Goal: Task Accomplishment & Management: Manage account settings

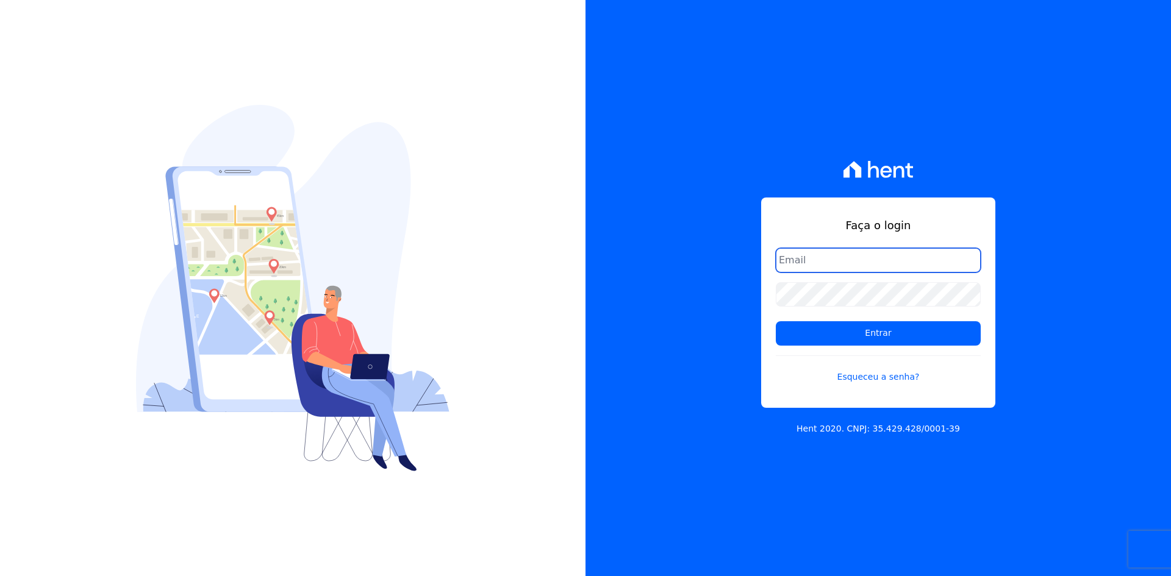
click at [800, 258] on input "email" at bounding box center [878, 260] width 205 height 24
type input "[PERSON_NAME][EMAIL_ADDRESS][DOMAIN_NAME]"
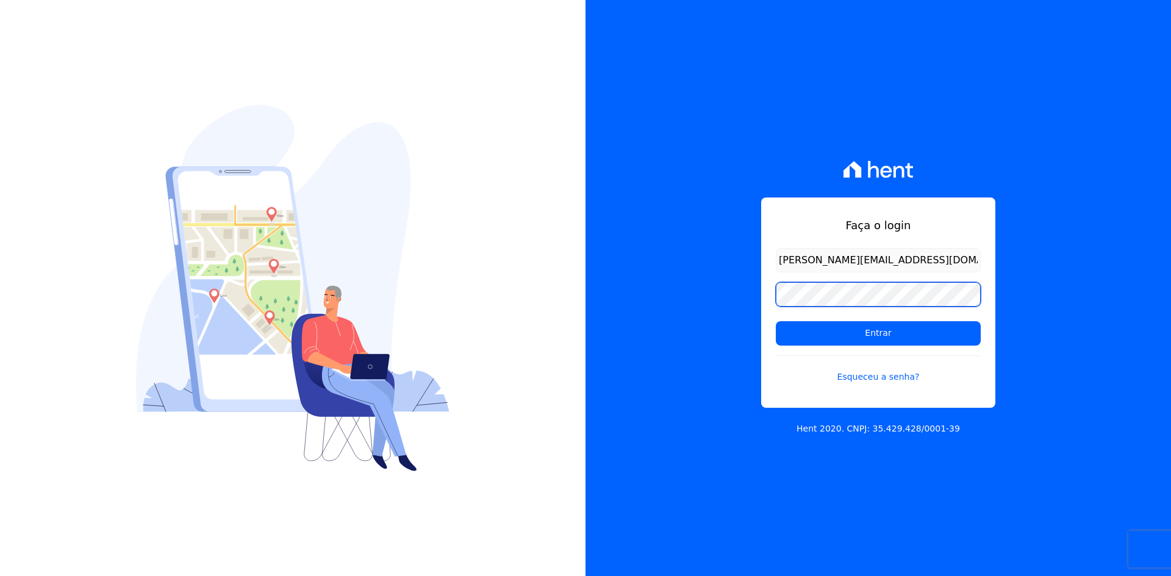
click at [776, 321] on input "Entrar" at bounding box center [878, 333] width 205 height 24
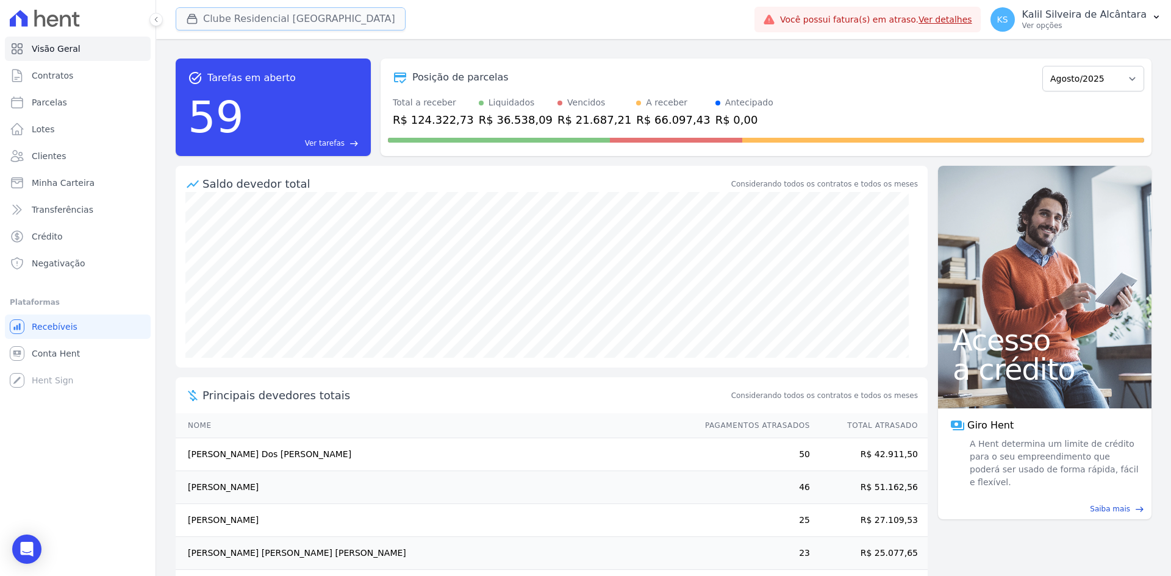
click at [279, 27] on button "Clube Residencial [GEOGRAPHIC_DATA]" at bounding box center [291, 18] width 230 height 23
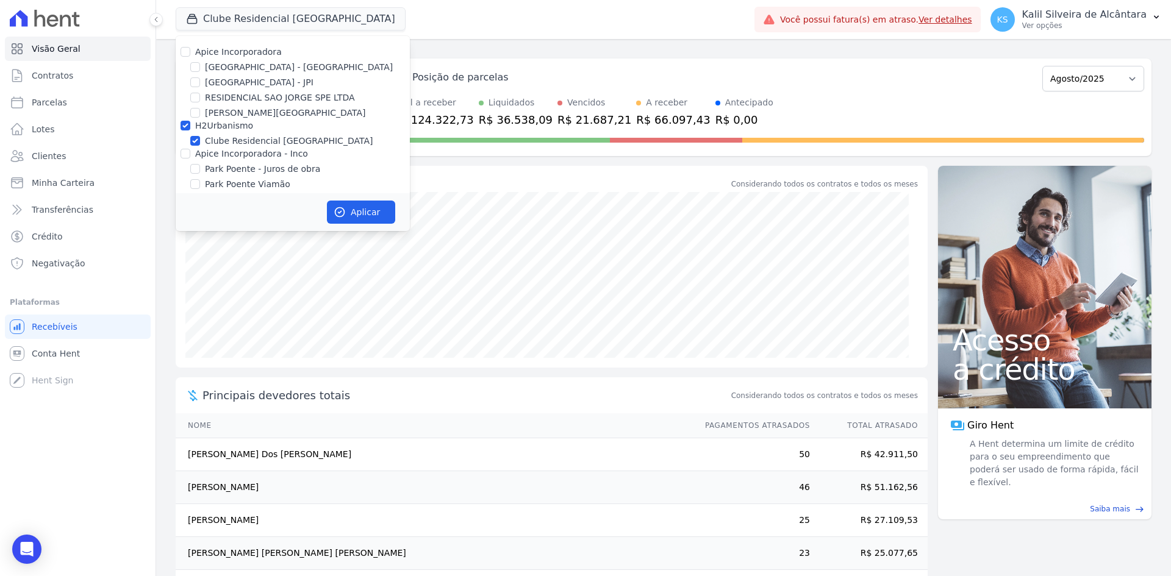
click at [256, 57] on label "Apice Incorporadora" at bounding box center [238, 52] width 87 height 10
click at [190, 57] on input "Apice Incorporadora" at bounding box center [186, 52] width 10 height 10
checkbox input "true"
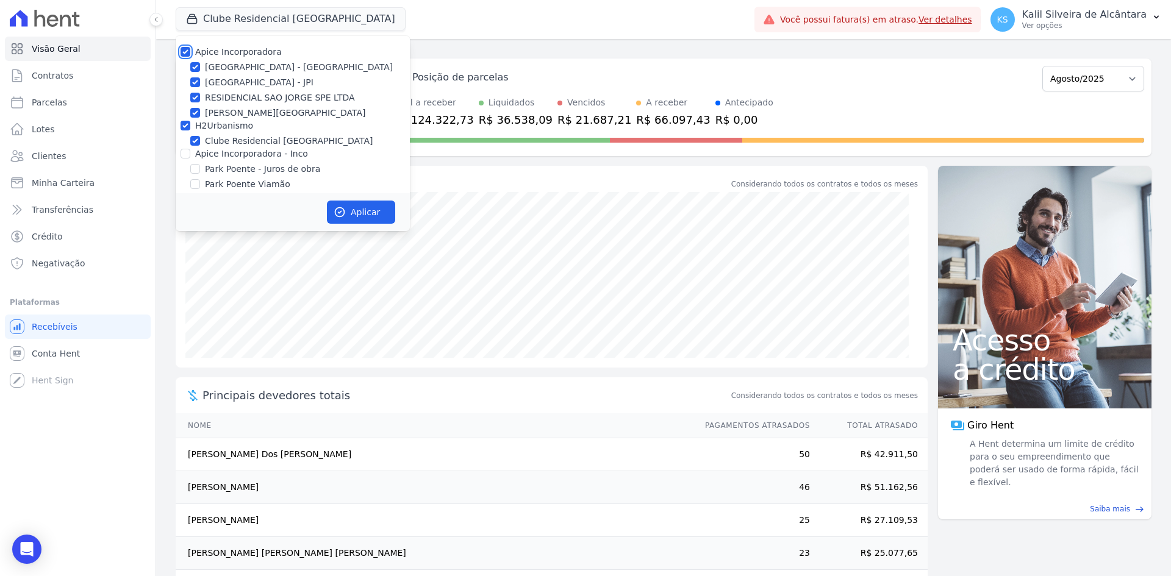
checkbox input "true"
click at [251, 156] on label "Apice Incorporadora - Inco" at bounding box center [251, 154] width 113 height 10
click at [190, 156] on input "Apice Incorporadora - Inco" at bounding box center [186, 154] width 10 height 10
checkbox input "true"
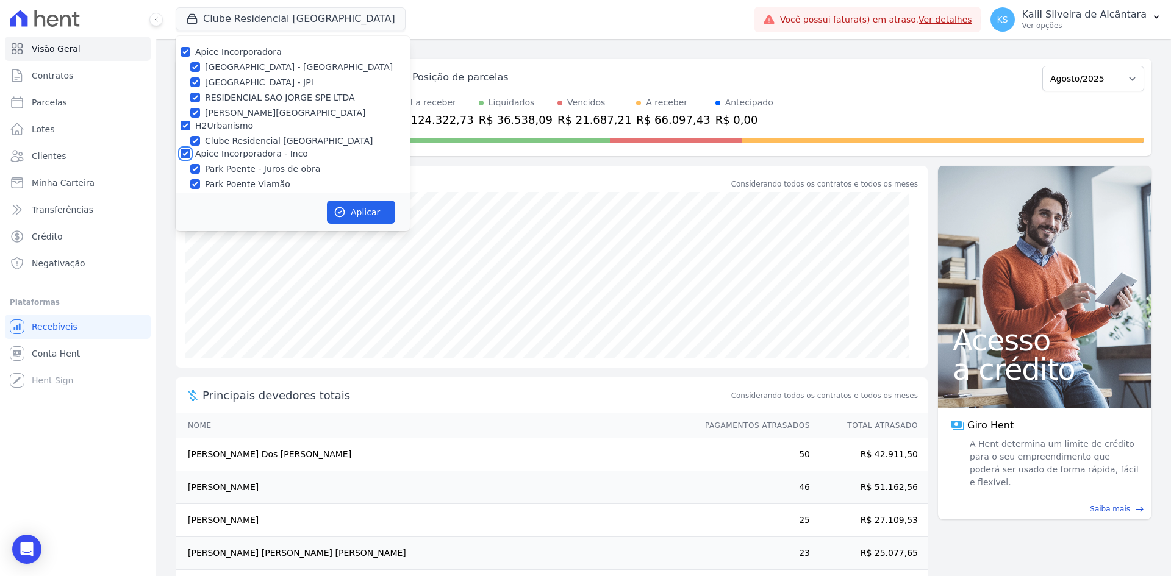
checkbox input "true"
click at [367, 215] on button "Aplicar" at bounding box center [361, 212] width 68 height 23
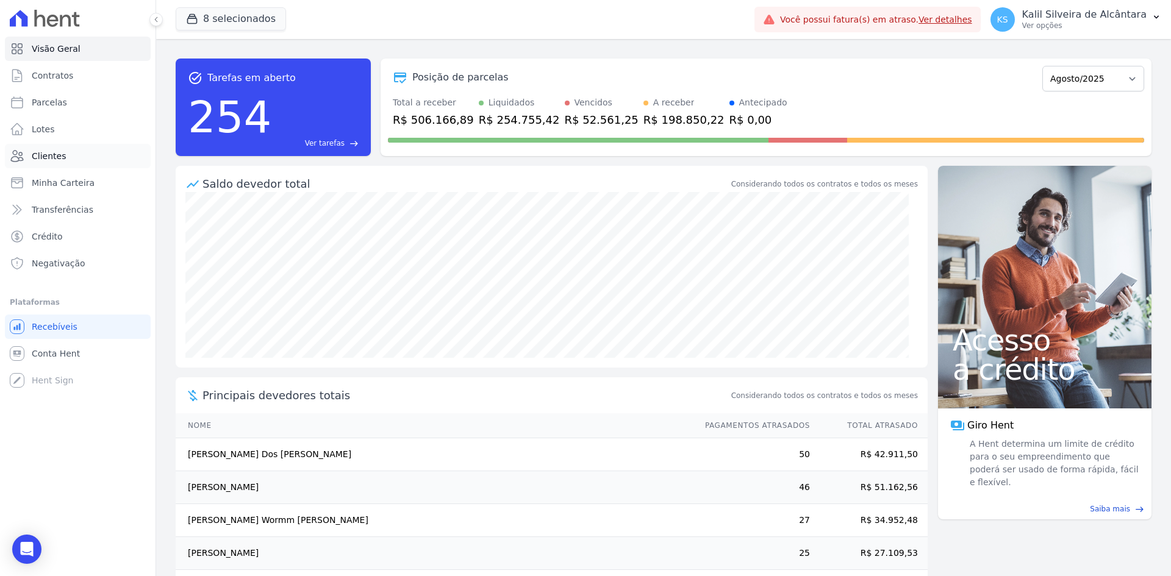
click at [86, 156] on link "Clientes" at bounding box center [78, 156] width 146 height 24
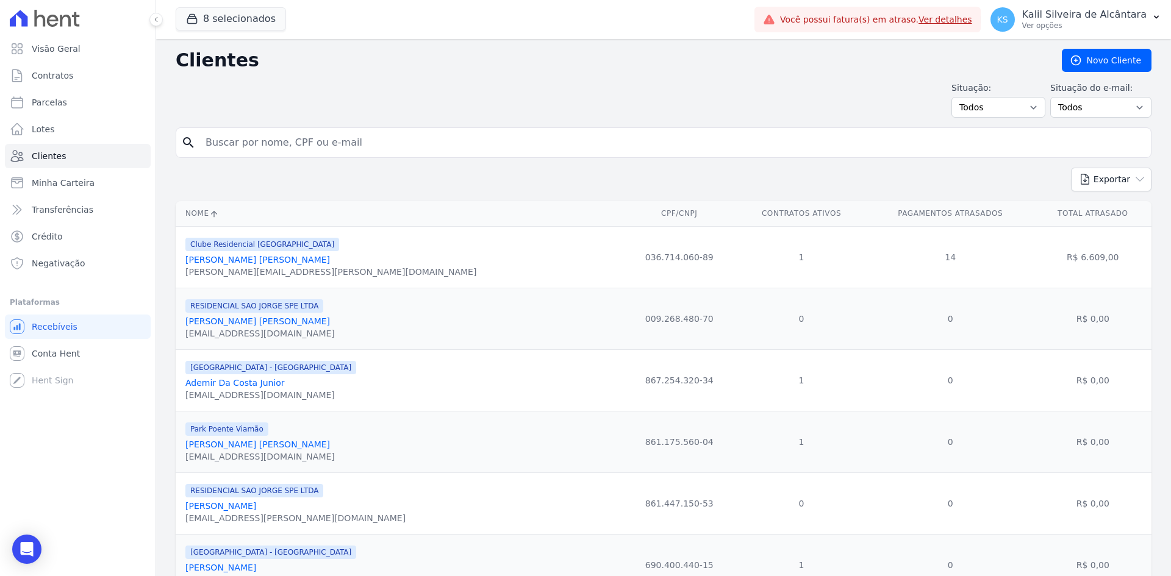
click at [273, 133] on input "search" at bounding box center [672, 143] width 948 height 24
click at [229, 183] on div "Exportar PDF CSV Dimob 2024" at bounding box center [664, 185] width 976 height 34
click at [257, 142] on input "search" at bounding box center [672, 143] width 948 height 24
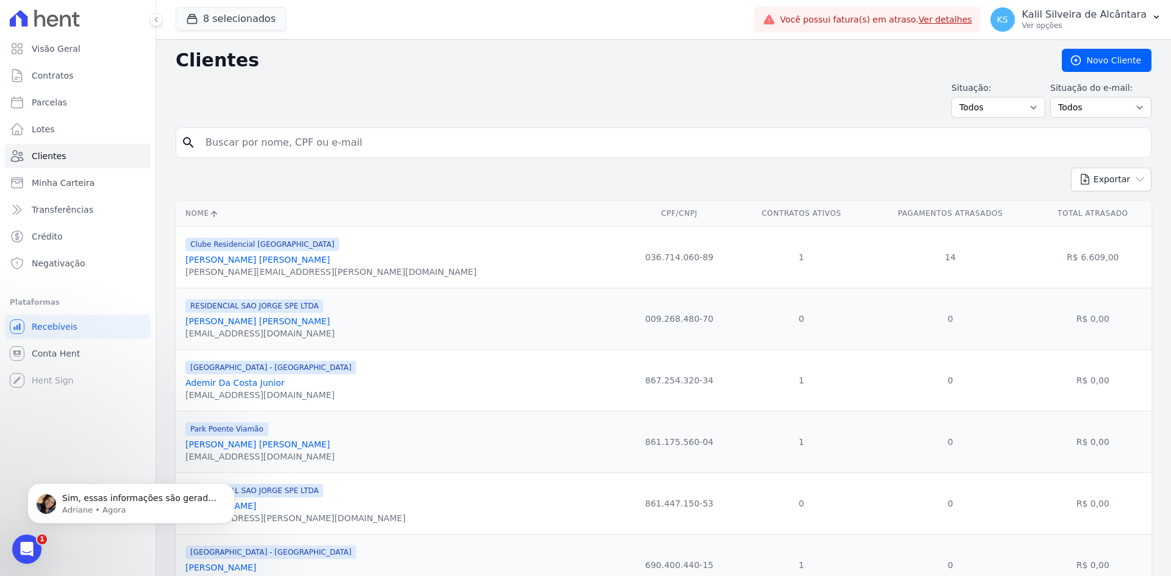
click at [281, 137] on input "search" at bounding box center [672, 143] width 948 height 24
click at [26, 542] on icon "Abrir mensagem da Intercom" at bounding box center [27, 550] width 20 height 20
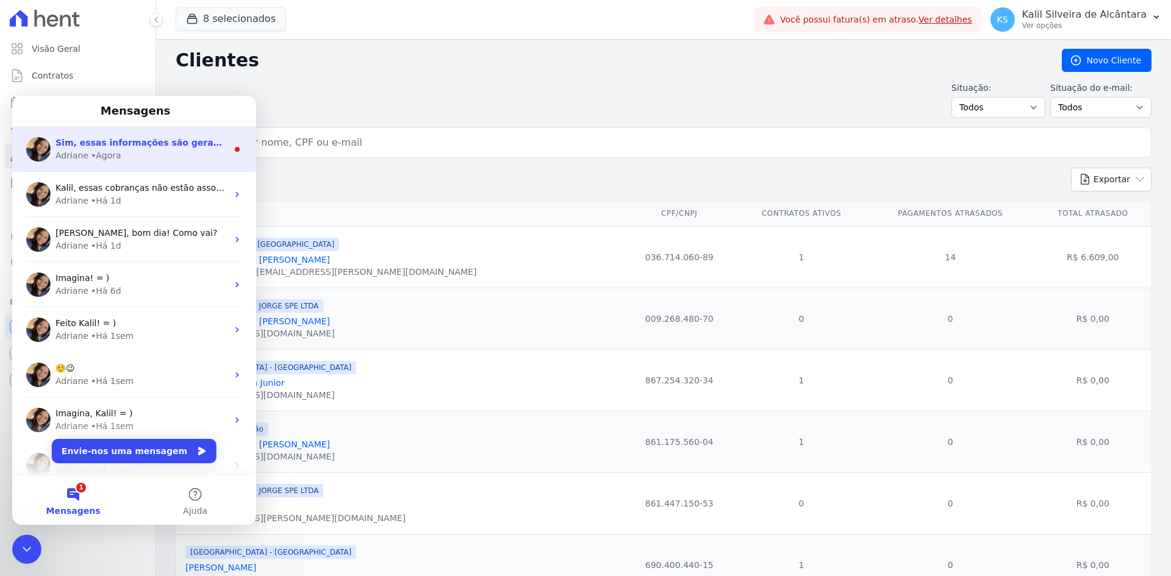
click at [133, 166] on div "Sim, essas informações são geradas no erp. Caso precise de alguma informação do…" at bounding box center [134, 149] width 244 height 45
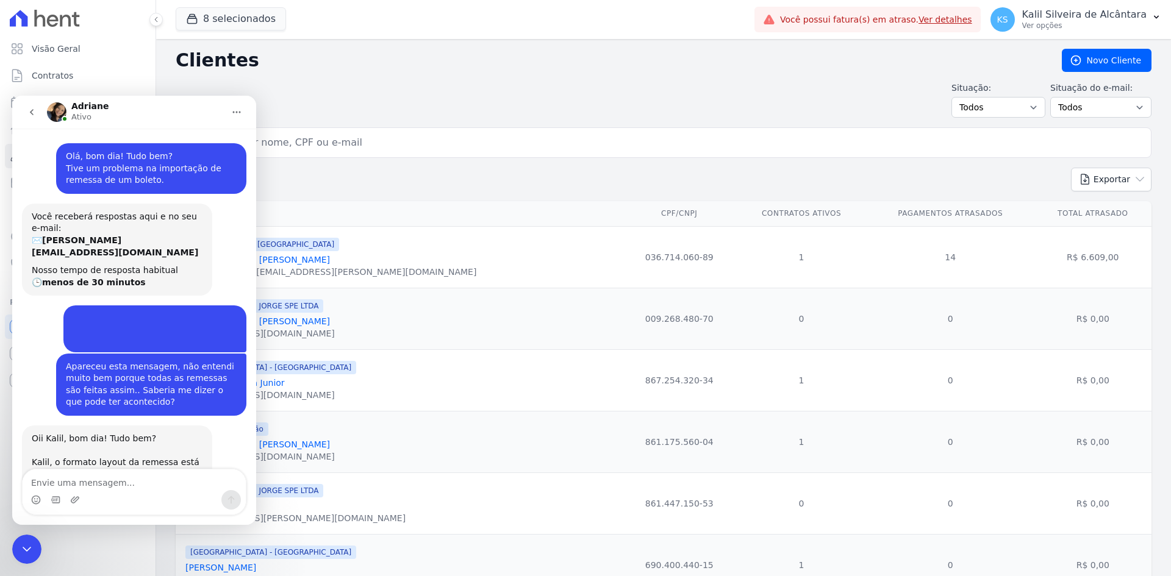
scroll to position [538, 0]
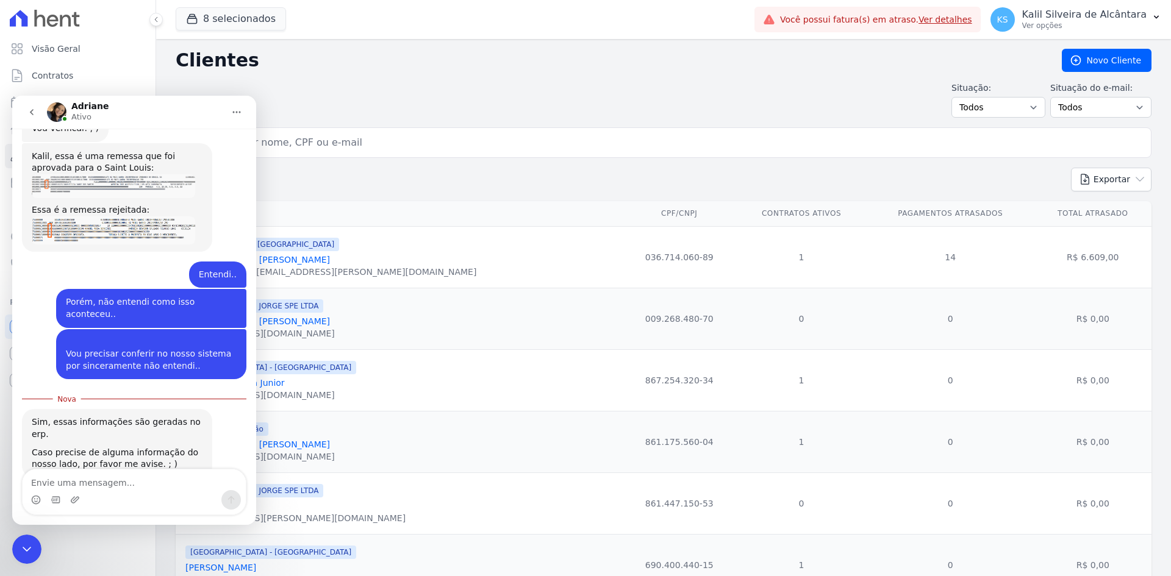
click at [20, 553] on icon "Fechar mensagem da Intercom" at bounding box center [27, 549] width 15 height 15
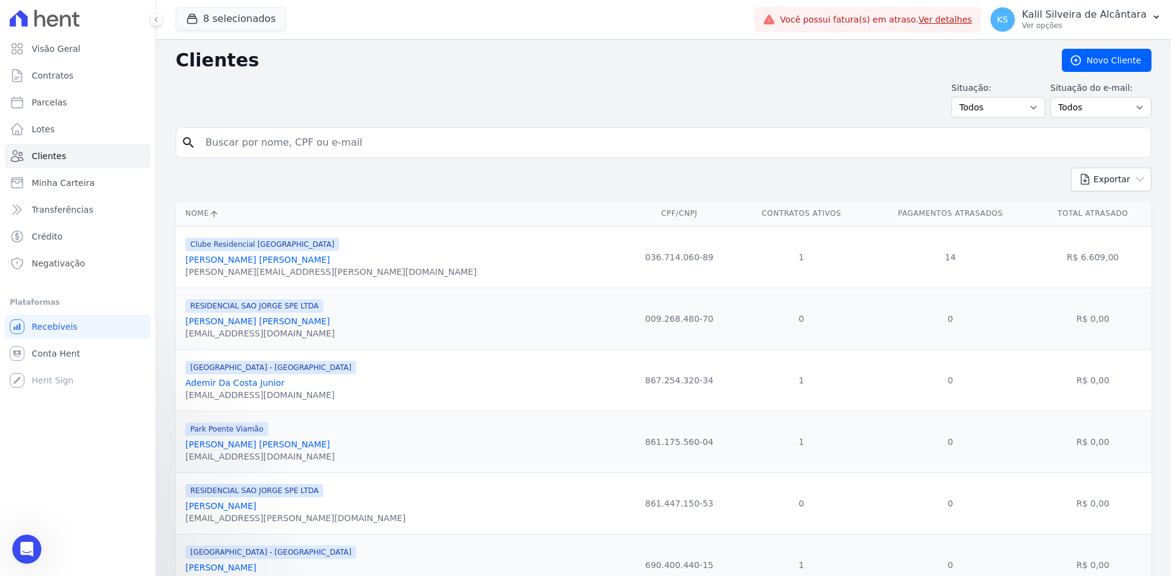
scroll to position [518, 0]
click at [347, 145] on input "search" at bounding box center [672, 143] width 948 height 24
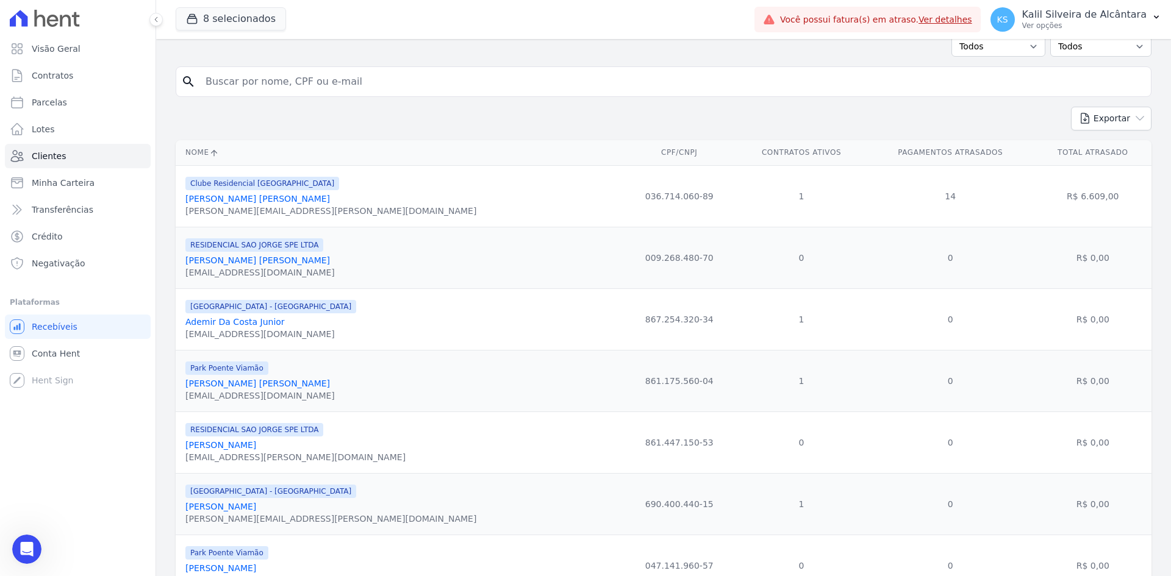
scroll to position [0, 0]
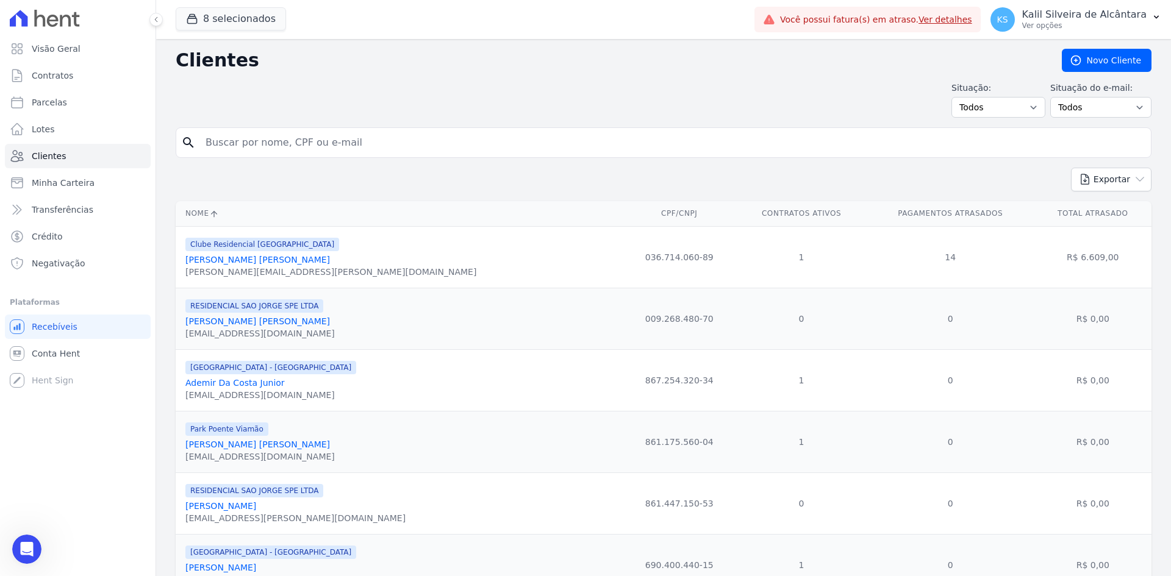
click at [323, 146] on input "search" at bounding box center [672, 143] width 948 height 24
click at [90, 106] on link "Parcelas" at bounding box center [78, 102] width 146 height 24
select select
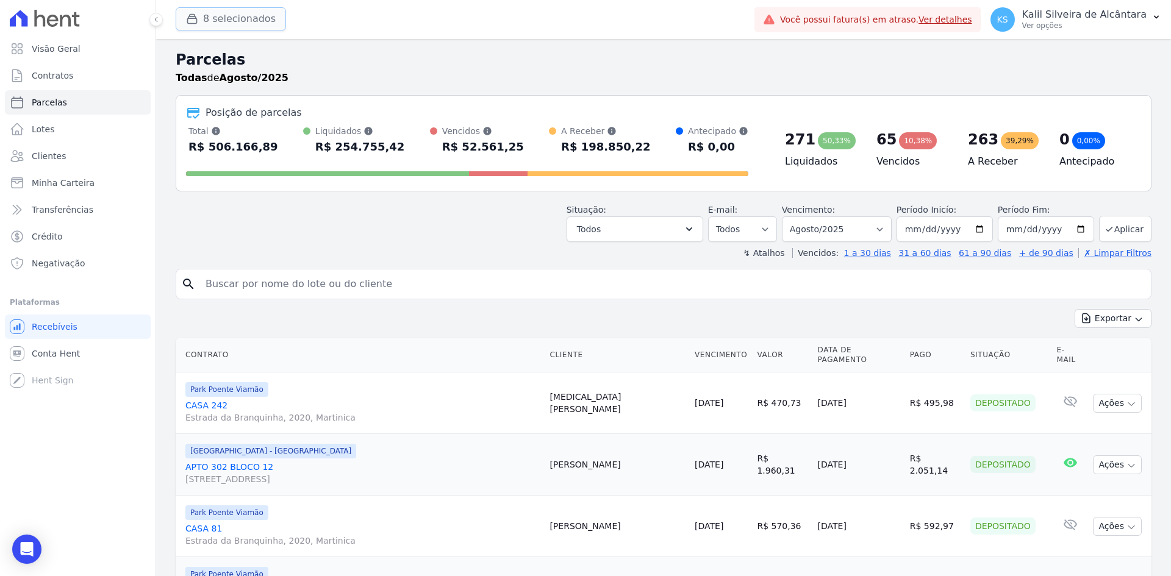
click at [251, 21] on button "8 selecionados" at bounding box center [231, 18] width 110 height 23
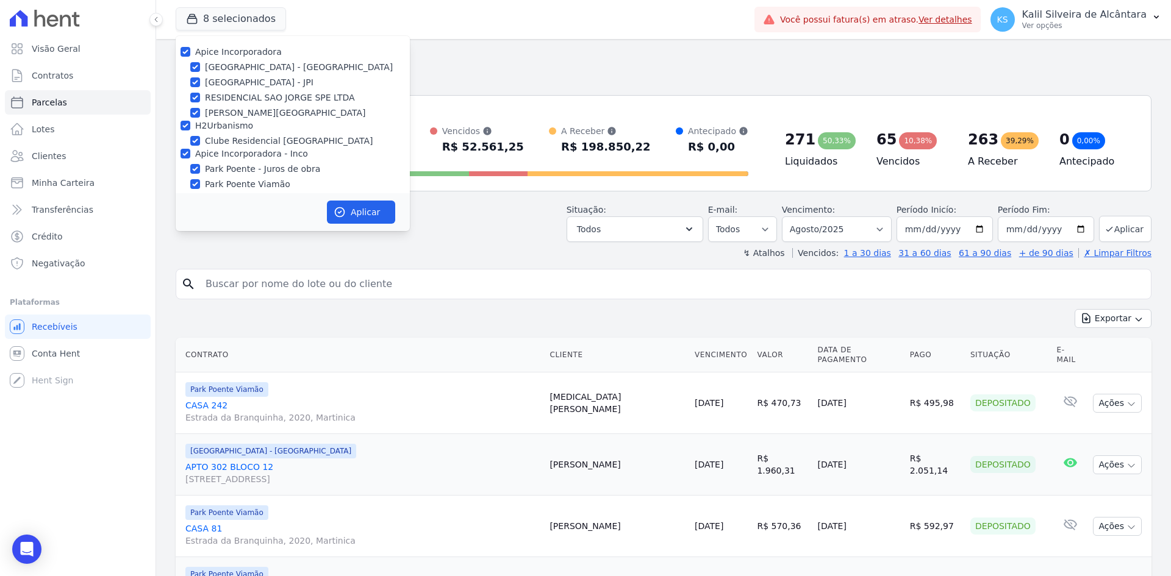
click at [227, 114] on label "[PERSON_NAME][GEOGRAPHIC_DATA]" at bounding box center [285, 113] width 160 height 13
click at [200, 114] on input "[PERSON_NAME][GEOGRAPHIC_DATA]" at bounding box center [195, 113] width 10 height 10
checkbox input "false"
click at [226, 140] on label "Clube Residencial [GEOGRAPHIC_DATA]" at bounding box center [289, 141] width 168 height 13
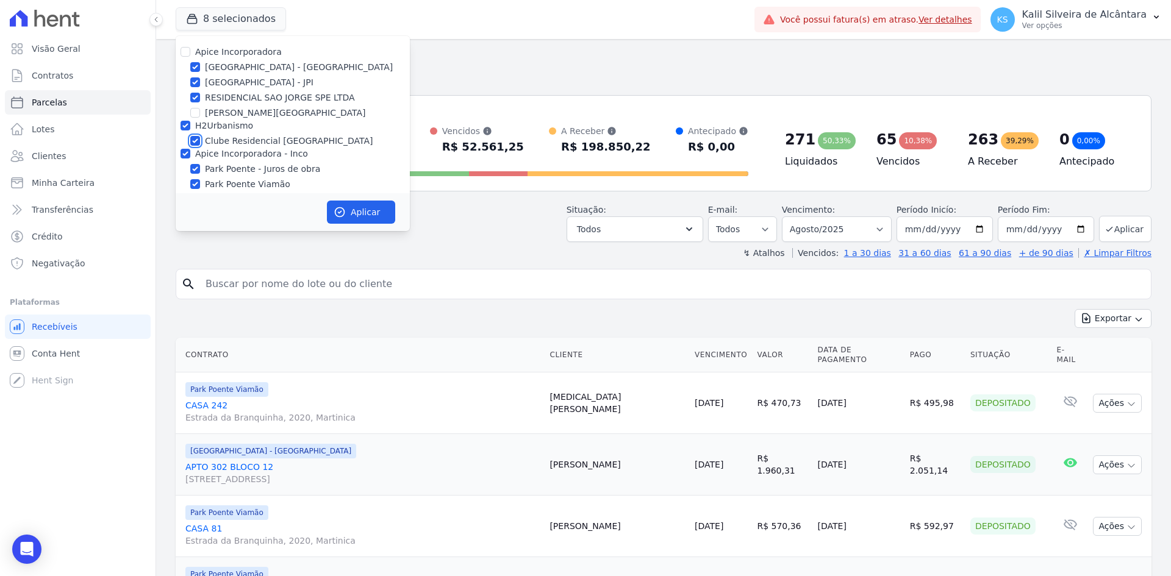
click at [200, 140] on input "Clube Residencial [GEOGRAPHIC_DATA]" at bounding box center [195, 141] width 10 height 10
checkbox input "false"
click at [262, 96] on label "RESIDENCIAL SAO JORGE SPE LTDA" at bounding box center [280, 97] width 150 height 13
click at [200, 96] on input "RESIDENCIAL SAO JORGE SPE LTDA" at bounding box center [195, 98] width 10 height 10
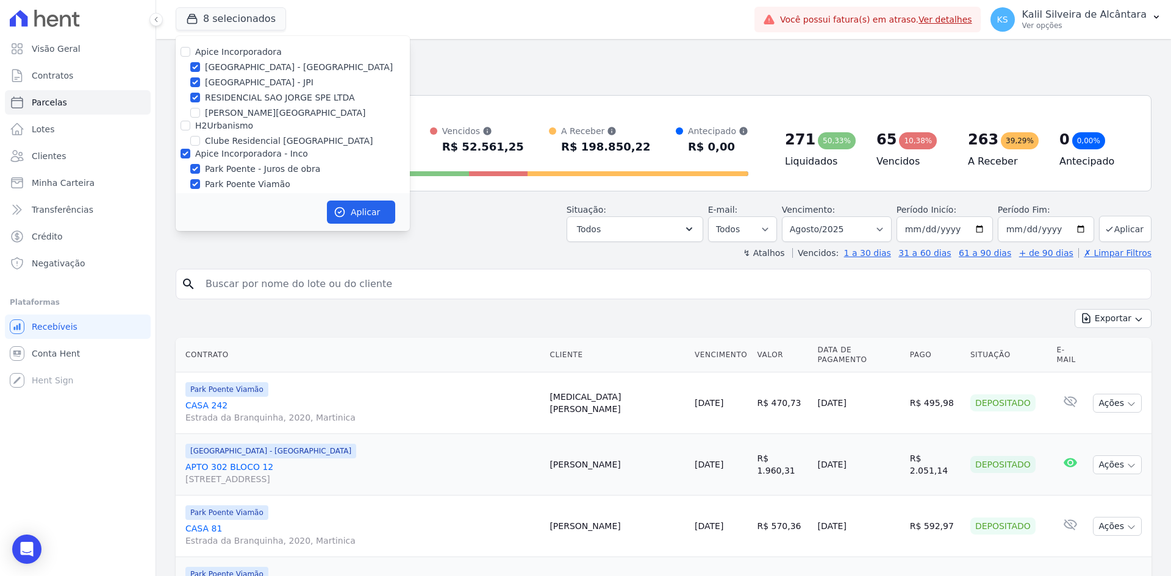
checkbox input "false"
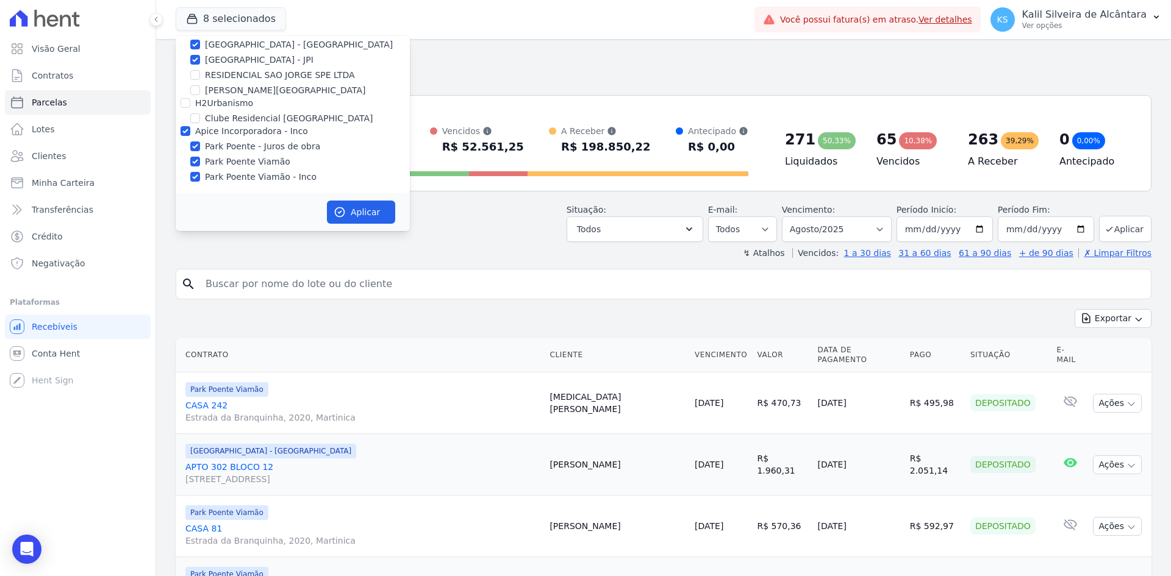
click at [260, 145] on label "Park Poente - Juros de obra" at bounding box center [262, 146] width 115 height 13
click at [200, 145] on input "Park Poente - Juros de obra" at bounding box center [195, 146] width 10 height 10
checkbox input "false"
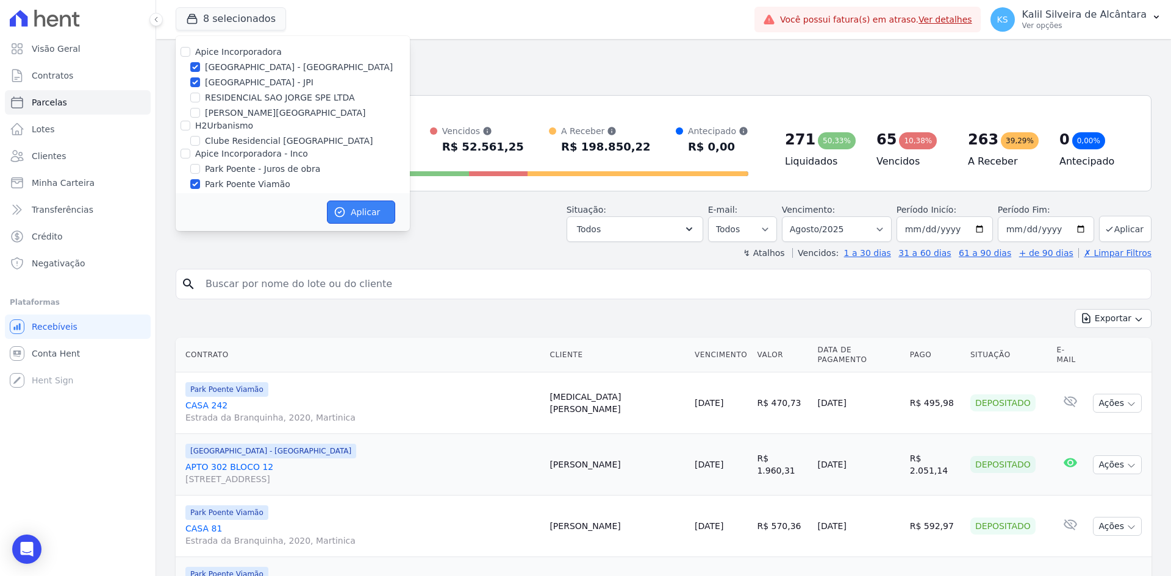
click at [373, 209] on button "Aplicar" at bounding box center [361, 212] width 68 height 23
select select
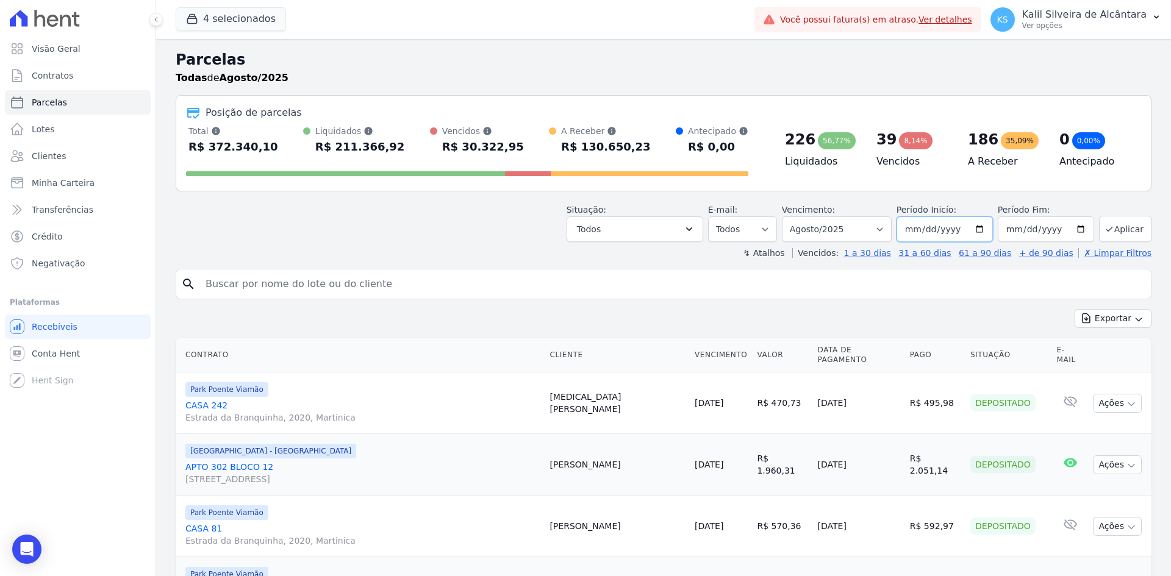
click at [978, 229] on input "2025-08-01" at bounding box center [944, 229] width 96 height 26
type input "2020-01-01"
click at [884, 227] on select "Filtrar por período ──────── Todos os meses Novembro/2022 Dezembro/2022 Janeiro…" at bounding box center [837, 229] width 110 height 26
select select "date_range_filter"
click at [790, 216] on select "Filtrar por período ──────── Todos os meses Novembro/2022 Dezembro/2022 Janeiro…" at bounding box center [837, 229] width 110 height 26
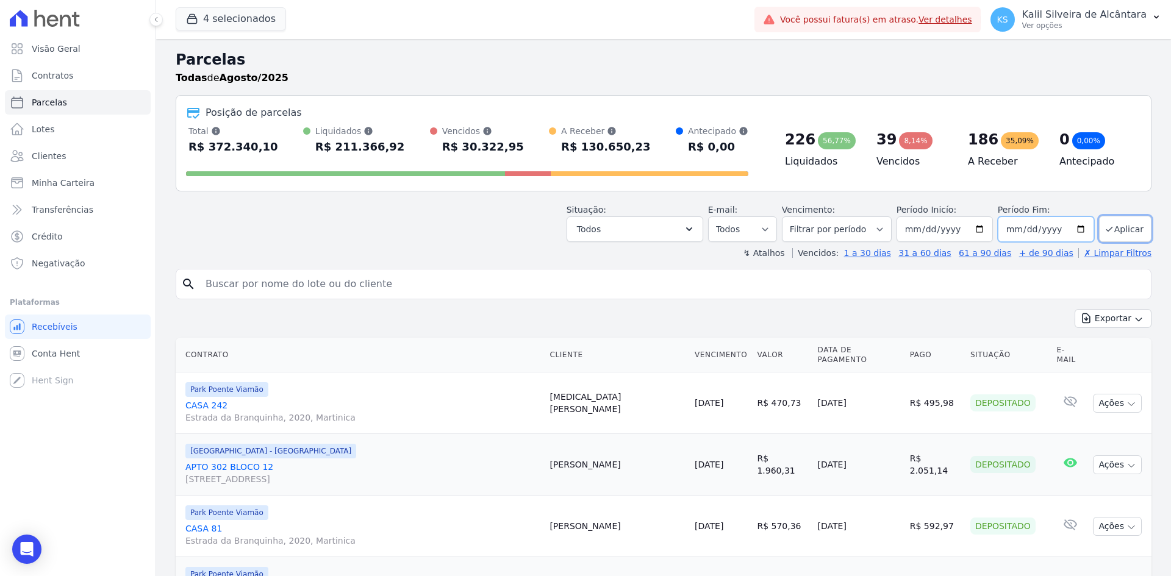
click at [1068, 227] on input "2025-08-31" at bounding box center [1046, 229] width 96 height 26
type input "2022-12-31"
click at [1117, 232] on button "Aplicar" at bounding box center [1125, 229] width 52 height 26
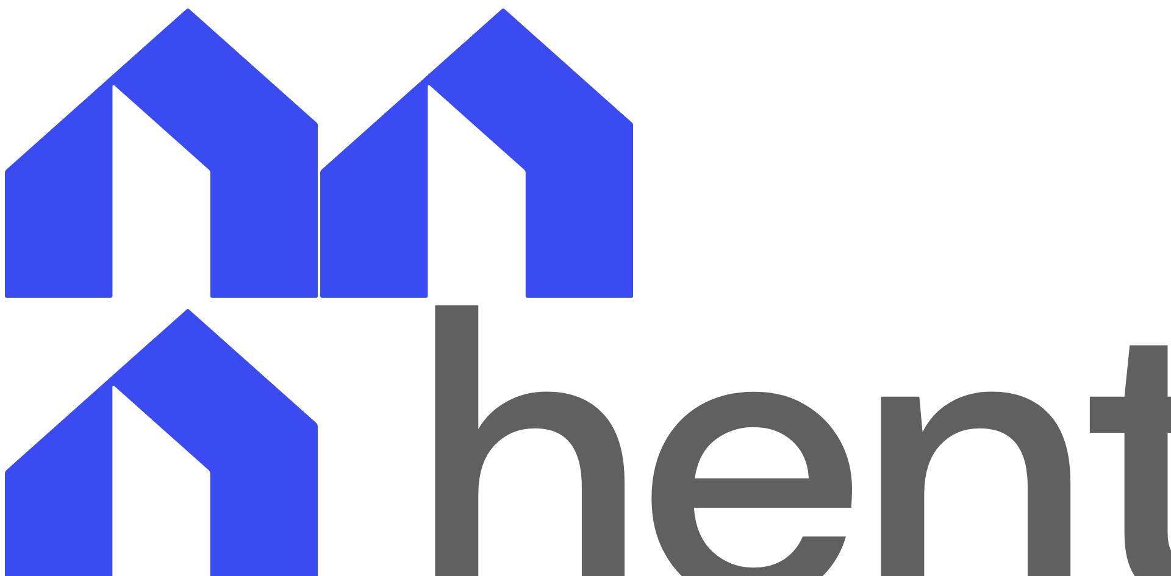
select select
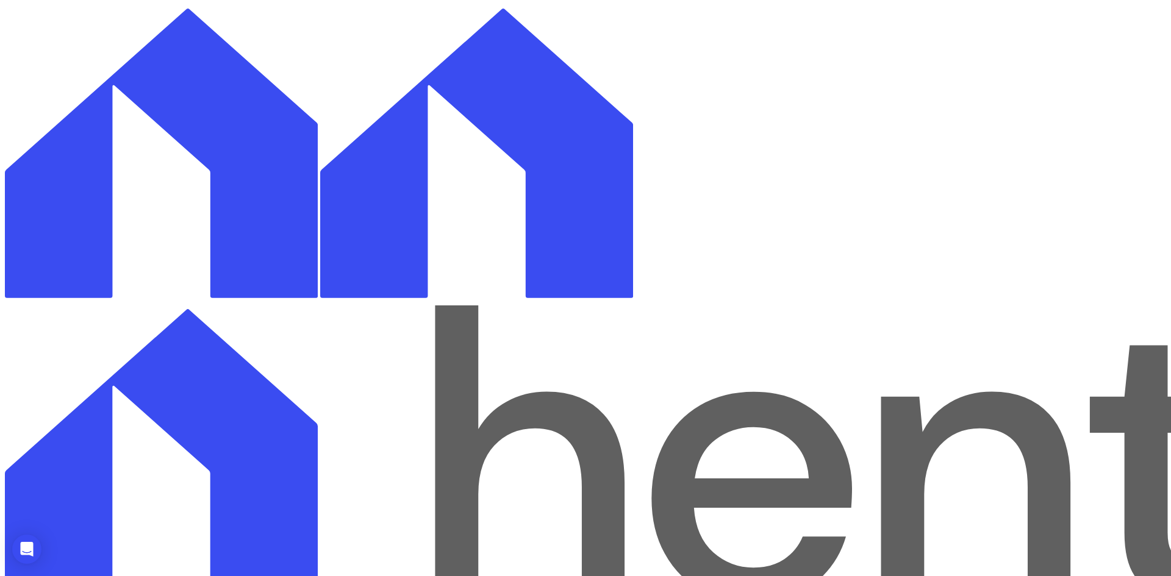
type input "2026-01-01"
type input "2028-12-31"
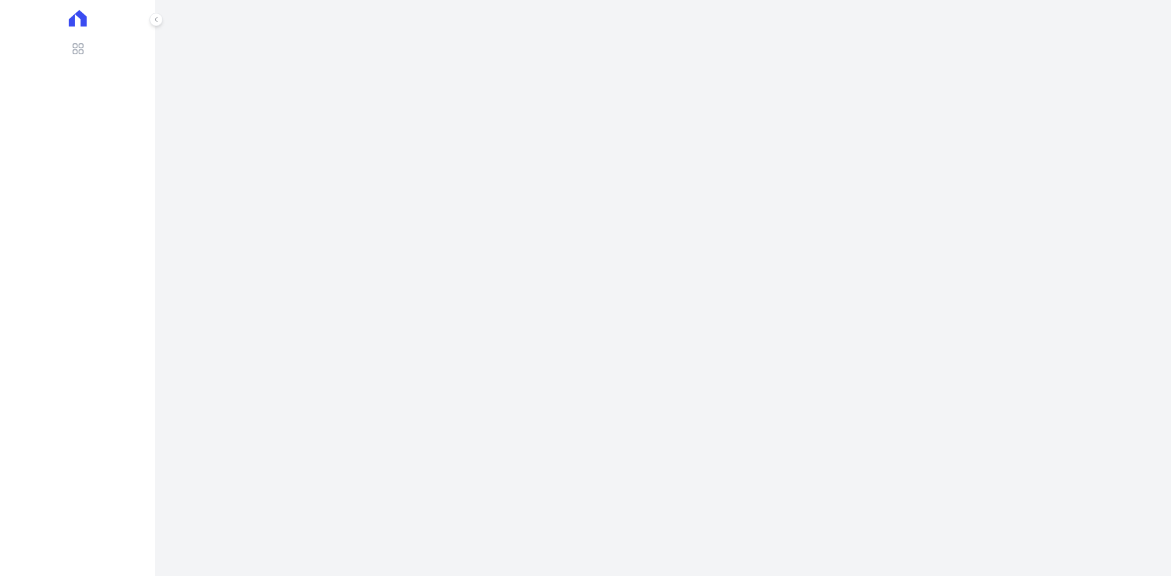
select select
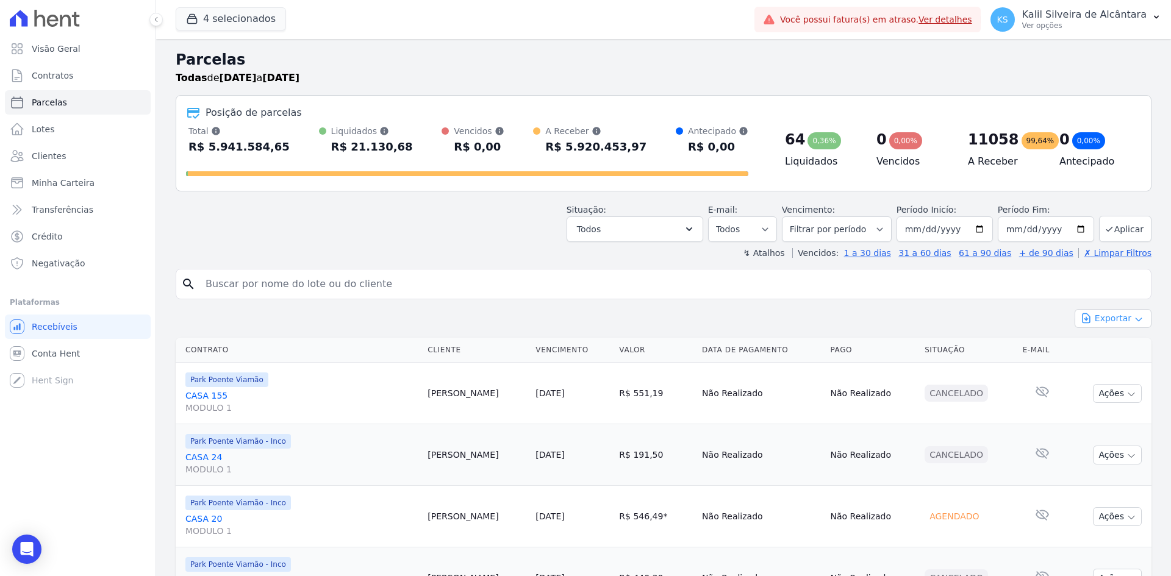
click at [1101, 320] on button "Exportar" at bounding box center [1113, 318] width 77 height 19
click at [1110, 367] on span "Exportar CSV" at bounding box center [1111, 368] width 65 height 12
click at [985, 321] on div "Exportar Exportar PDF Exportar CSV" at bounding box center [664, 323] width 976 height 29
click at [992, 314] on div "Exportar Exportar PDF Exportar CSV" at bounding box center [664, 323] width 976 height 29
click at [1100, 319] on button "Exportar" at bounding box center [1113, 318] width 77 height 19
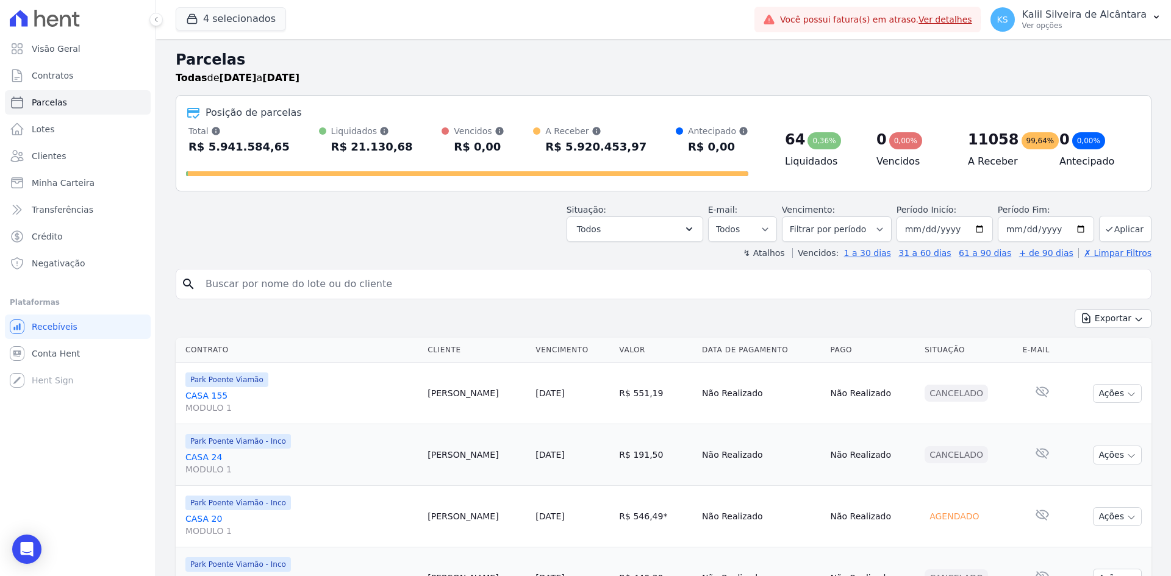
click at [996, 318] on div "Exportar Exportar PDF Exportar CSV" at bounding box center [664, 323] width 976 height 29
click at [979, 226] on input "2026-01-01" at bounding box center [944, 229] width 96 height 26
type input "2029-01-01"
click at [1067, 222] on input "2028-12-31" at bounding box center [1046, 229] width 96 height 26
click at [1068, 227] on input "2028-12-31" at bounding box center [1046, 229] width 96 height 26
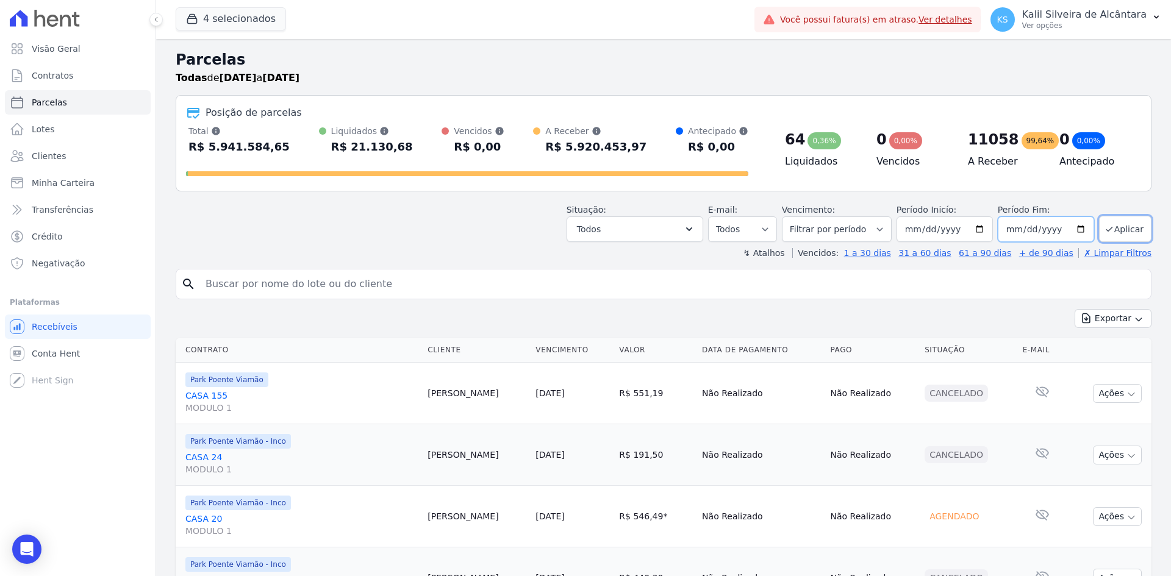
type input "2031-12-31"
click at [1110, 232] on button "Aplicar" at bounding box center [1125, 229] width 52 height 26
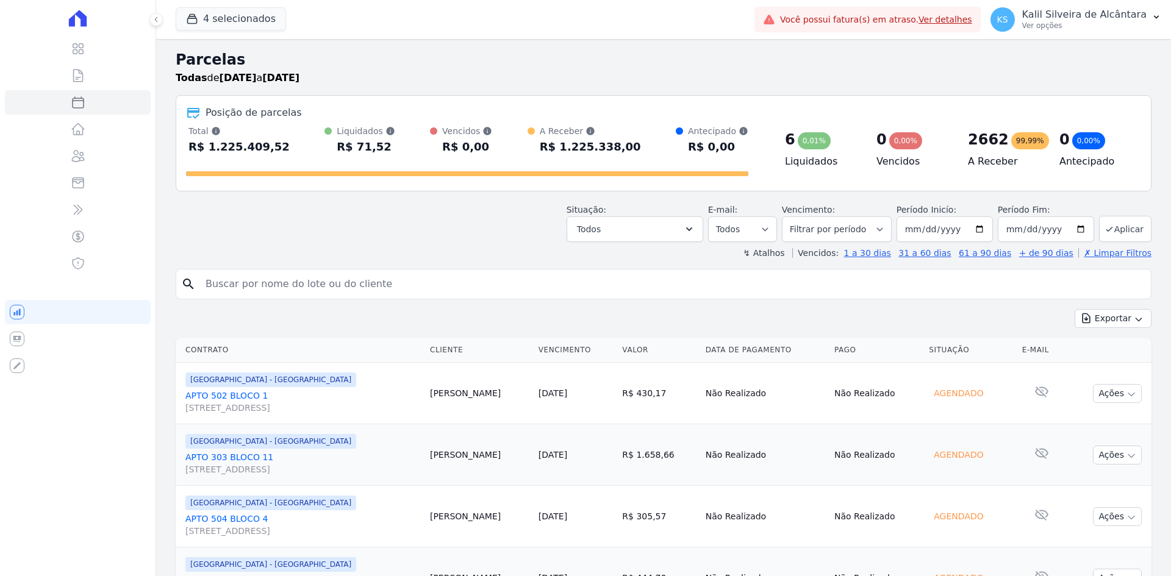
select select
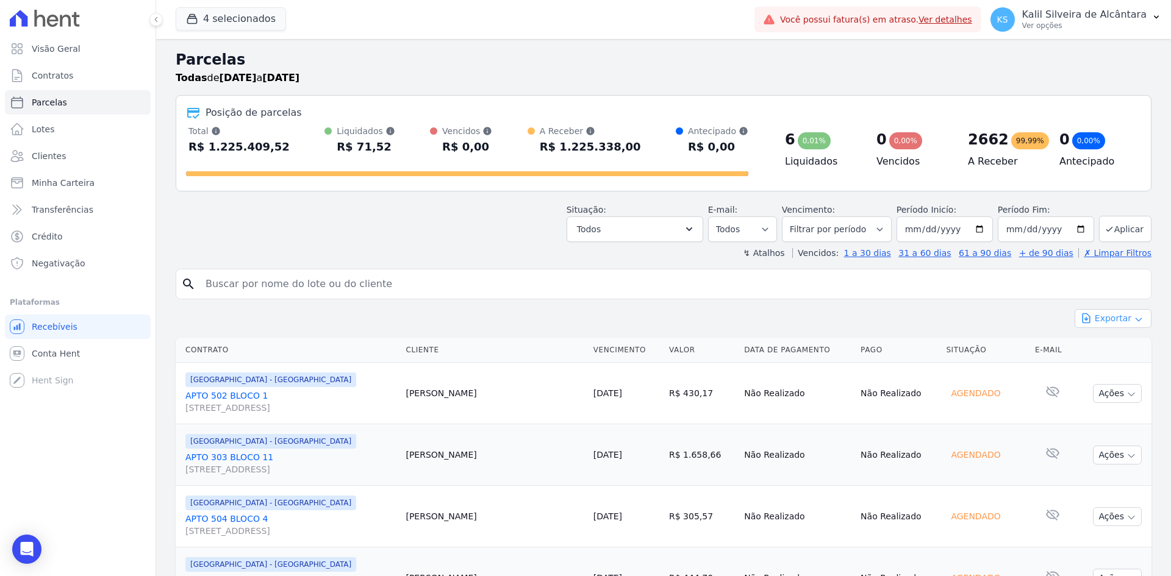
click at [1111, 321] on button "Exportar" at bounding box center [1113, 318] width 77 height 19
click at [1120, 368] on span "Exportar CSV" at bounding box center [1111, 368] width 65 height 12
click at [980, 226] on input "[DATE]" at bounding box center [944, 229] width 96 height 26
type input "[DATE]"
click at [1073, 229] on input "2031-12-31" at bounding box center [1046, 229] width 96 height 26
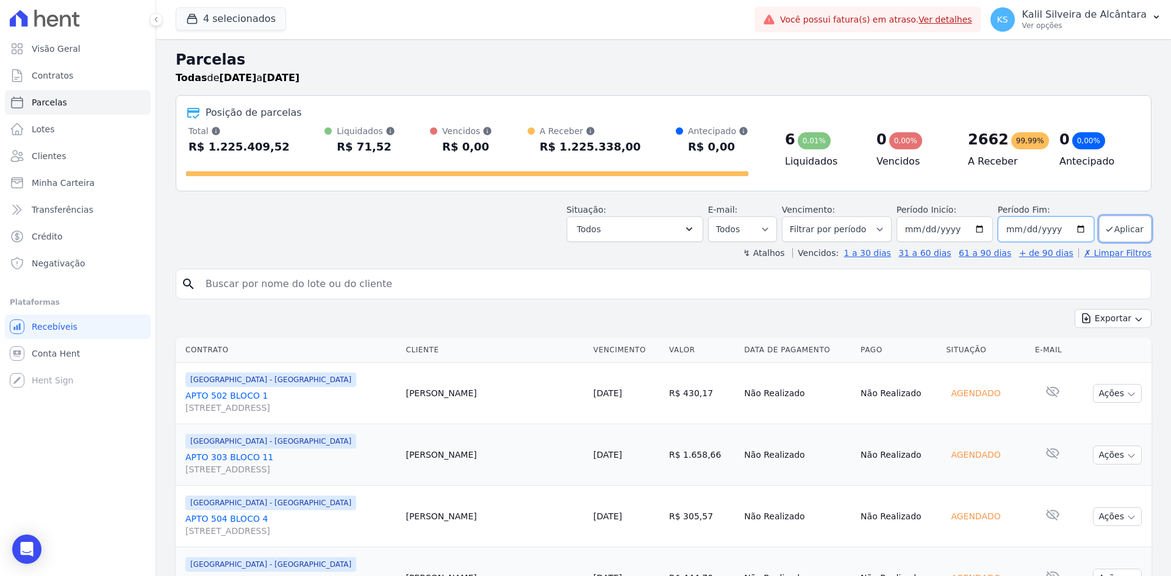
type input "[DATE]"
click at [1114, 224] on button "Aplicar" at bounding box center [1125, 229] width 52 height 26
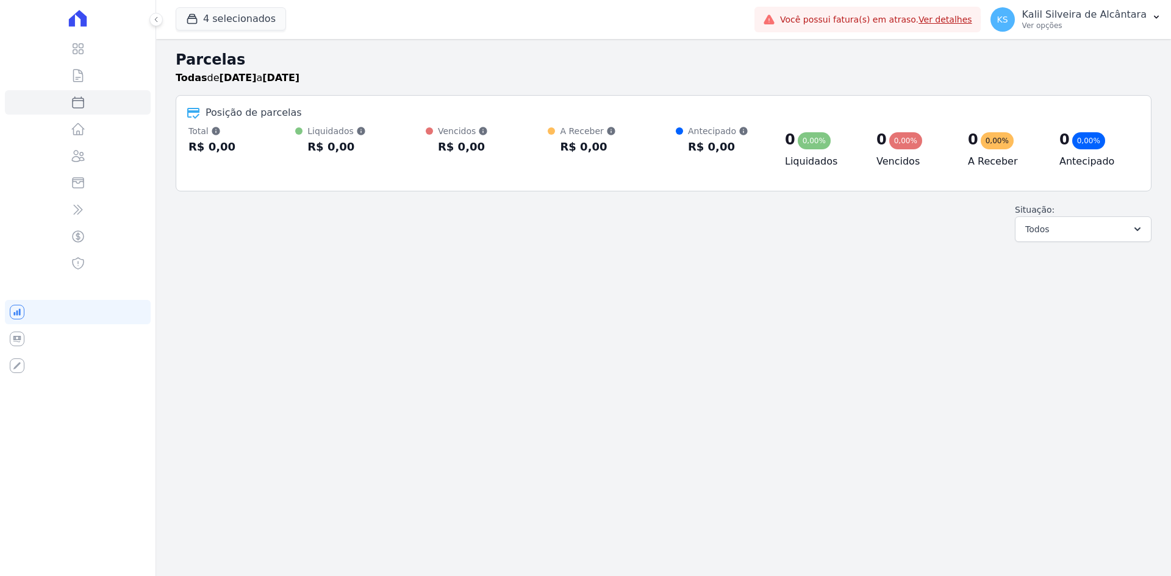
select select
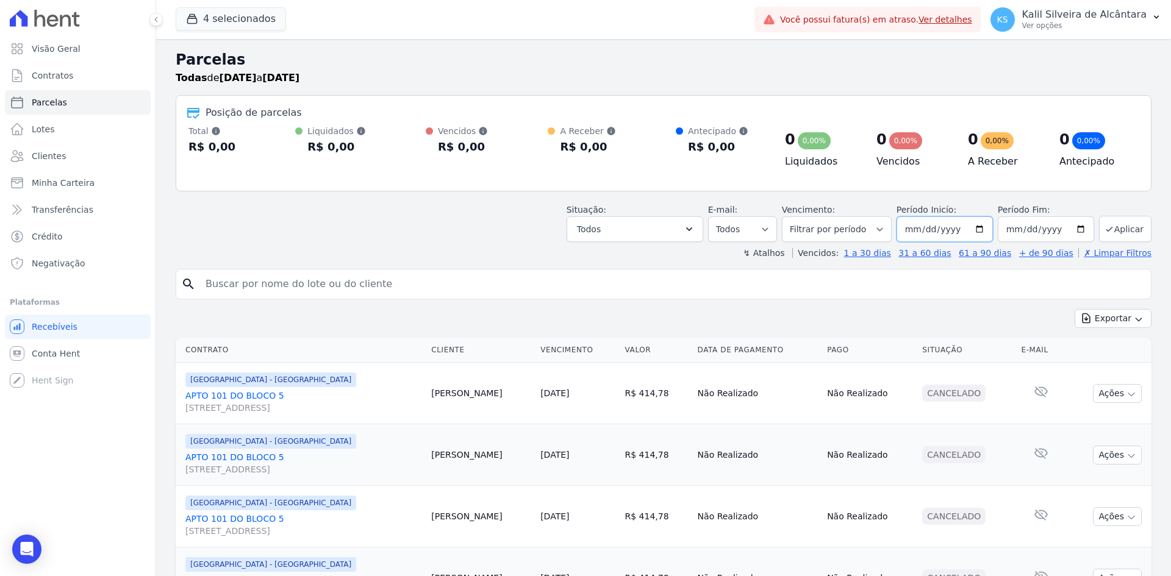
click at [976, 230] on input "[DATE]" at bounding box center [944, 229] width 96 height 26
type input "[DATE]"
click at [1073, 230] on input "[DATE]" at bounding box center [1046, 229] width 96 height 26
type input "[DATE]"
click at [1118, 226] on button "Aplicar" at bounding box center [1125, 229] width 52 height 26
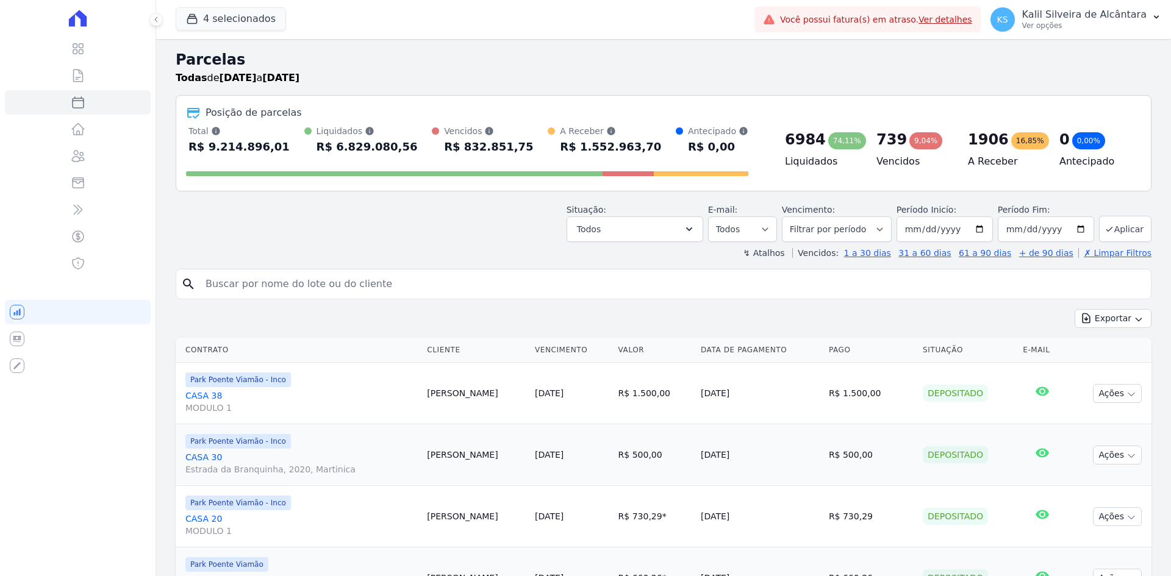
select select
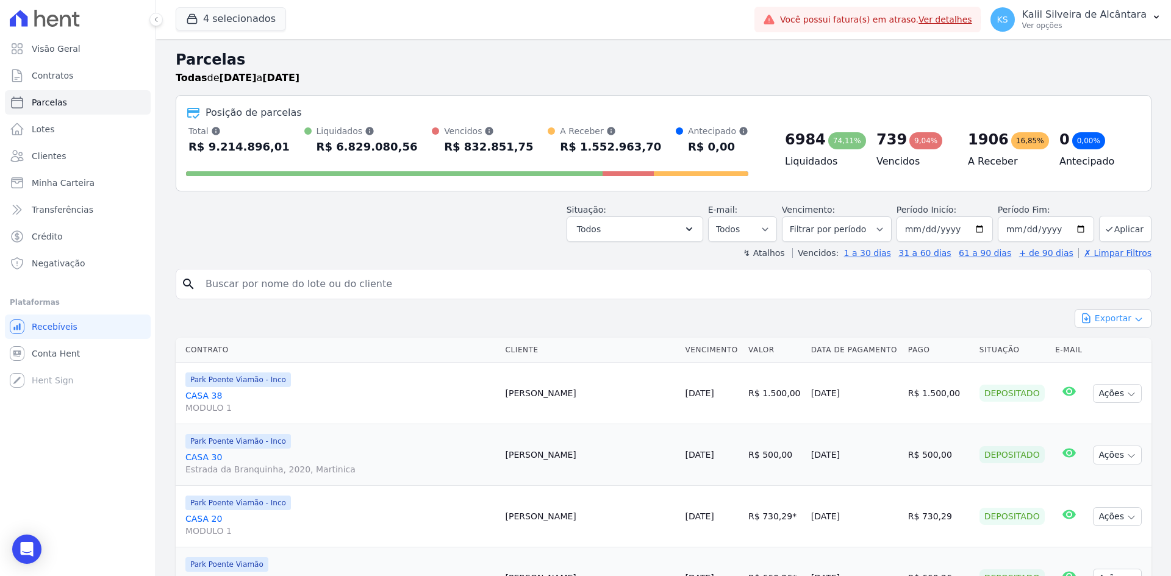
click at [1092, 317] on button "Exportar" at bounding box center [1113, 318] width 77 height 19
click at [1115, 365] on span "Exportar CSV" at bounding box center [1111, 368] width 65 height 12
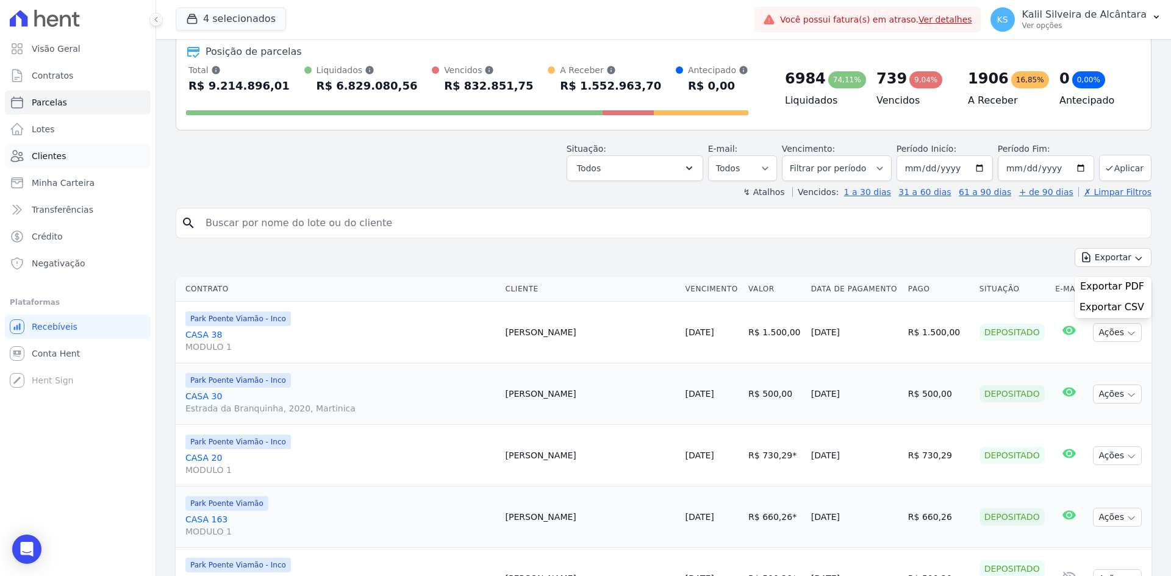
click at [82, 157] on link "Clientes" at bounding box center [78, 156] width 146 height 24
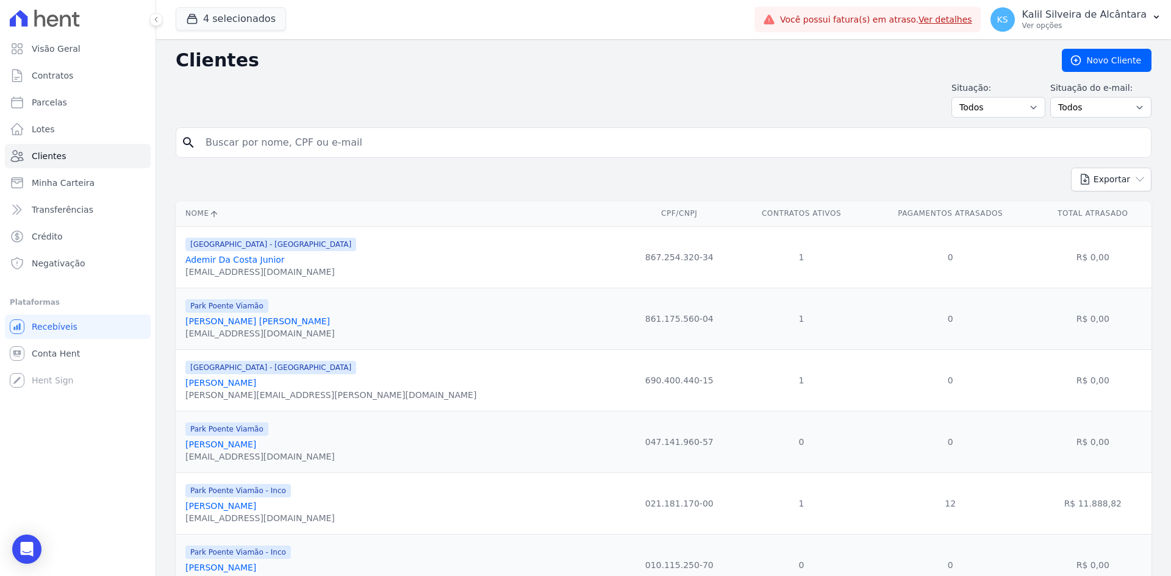
click at [259, 151] on input "search" at bounding box center [672, 143] width 948 height 24
type input "luana"
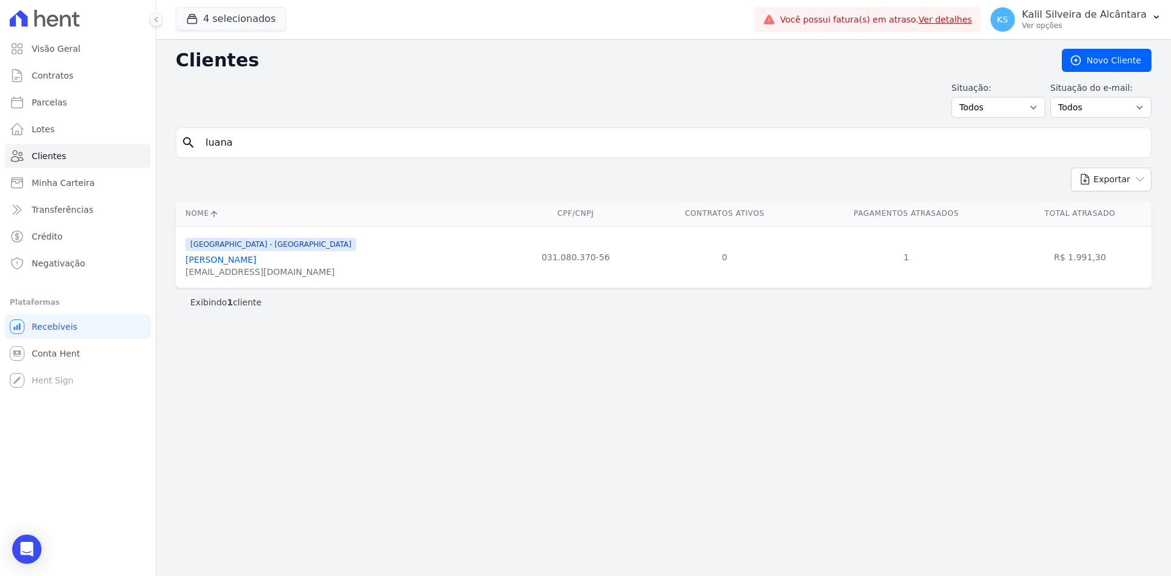
click at [223, 261] on link "[PERSON_NAME]" at bounding box center [220, 260] width 71 height 10
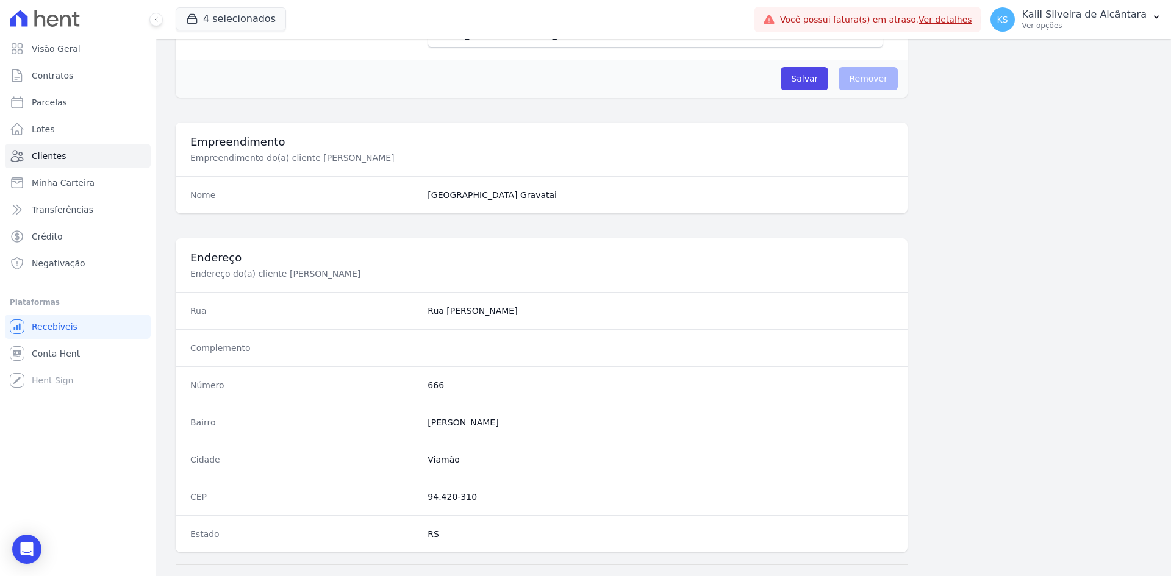
scroll to position [565, 0]
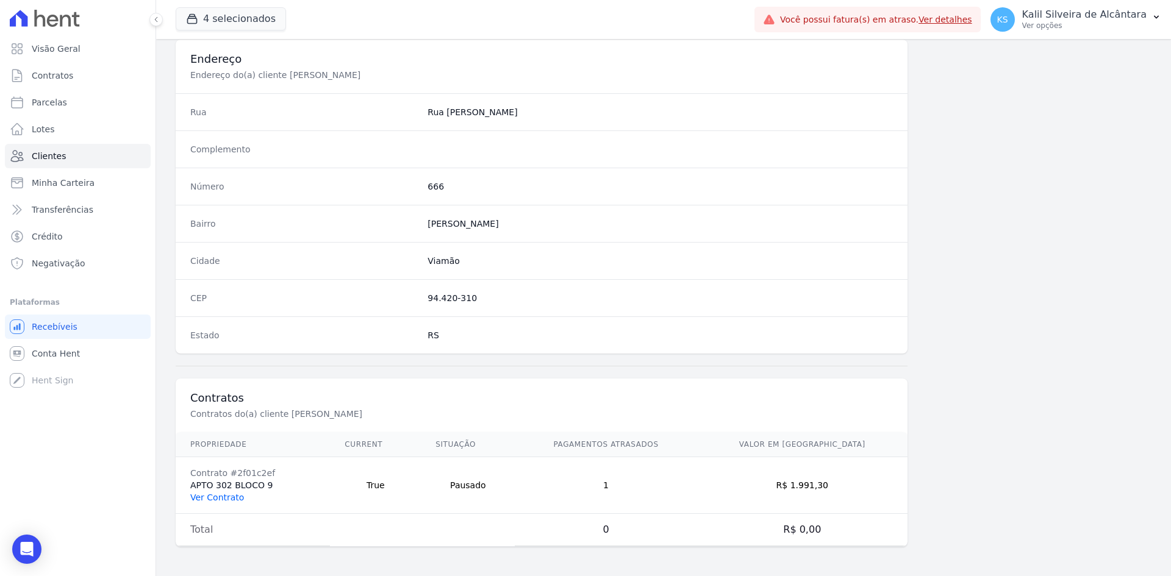
click at [225, 494] on link "Ver Contrato" at bounding box center [217, 498] width 54 height 10
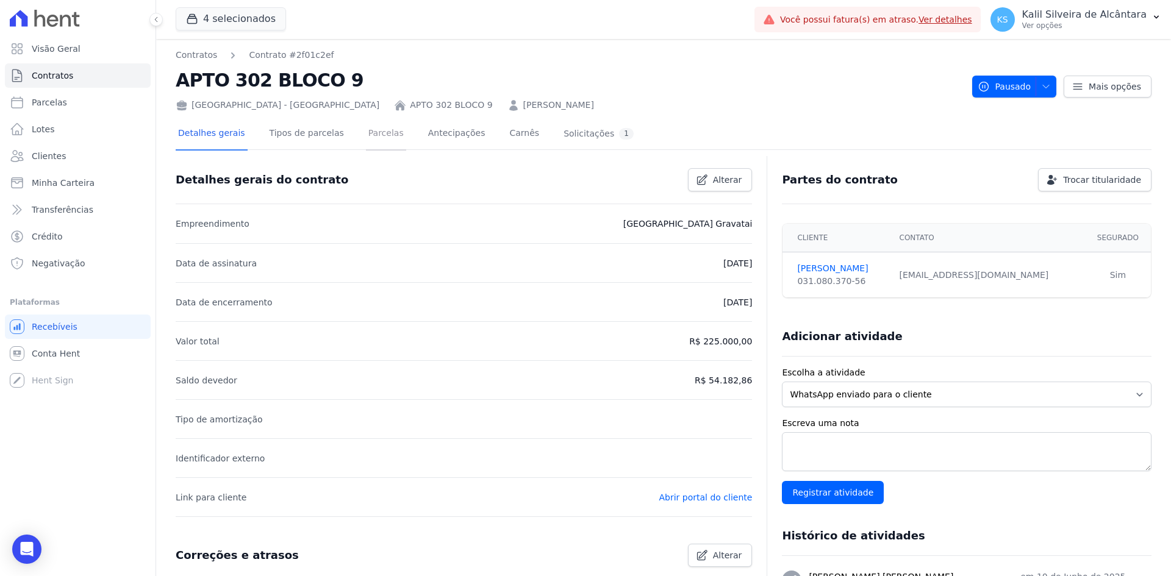
click at [366, 138] on link "Parcelas" at bounding box center [386, 134] width 40 height 32
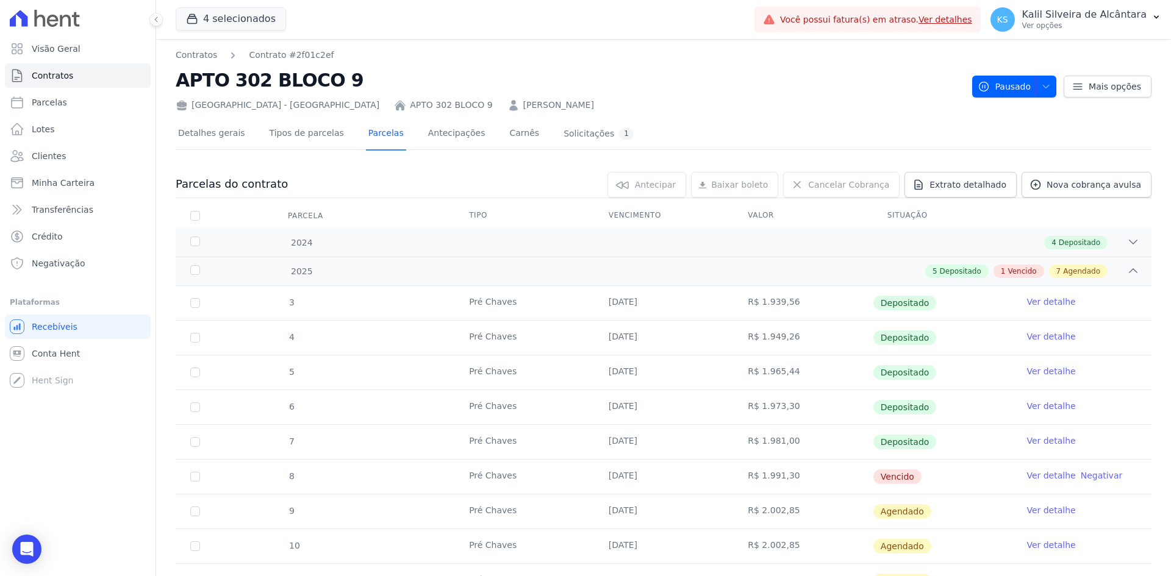
scroll to position [61, 0]
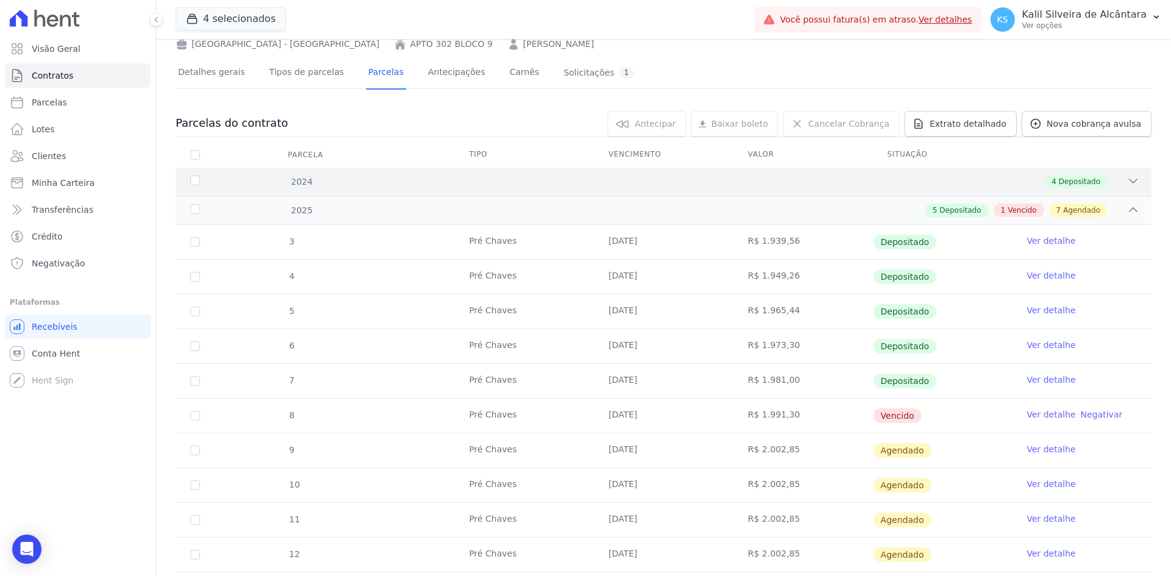
click at [860, 176] on div "4 Depositado" at bounding box center [712, 181] width 856 height 13
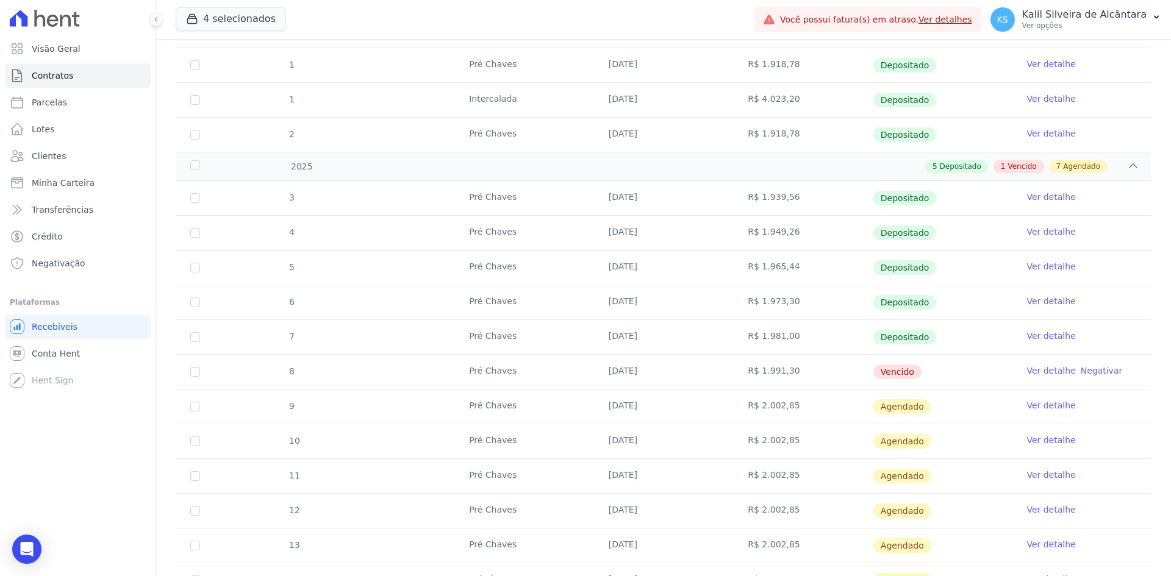
scroll to position [0, 0]
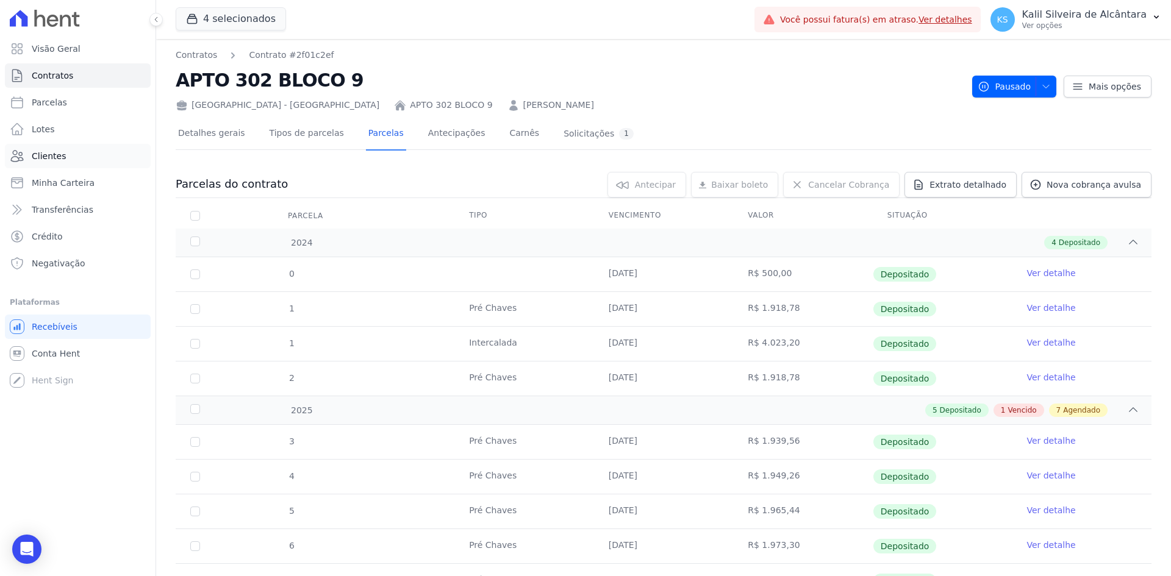
click at [78, 158] on link "Clientes" at bounding box center [78, 156] width 146 height 24
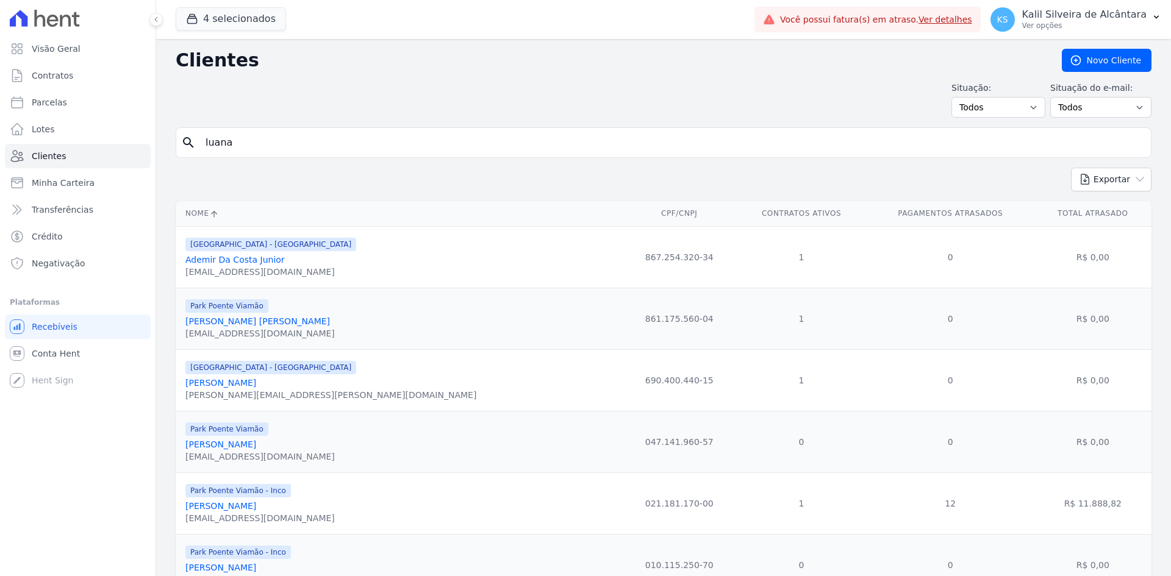
click at [272, 143] on input "luana" at bounding box center [672, 143] width 948 height 24
click at [273, 143] on input "luana" at bounding box center [672, 143] width 948 height 24
click at [254, 143] on input "search" at bounding box center [672, 143] width 948 height 24
type input "[PERSON_NAME]"
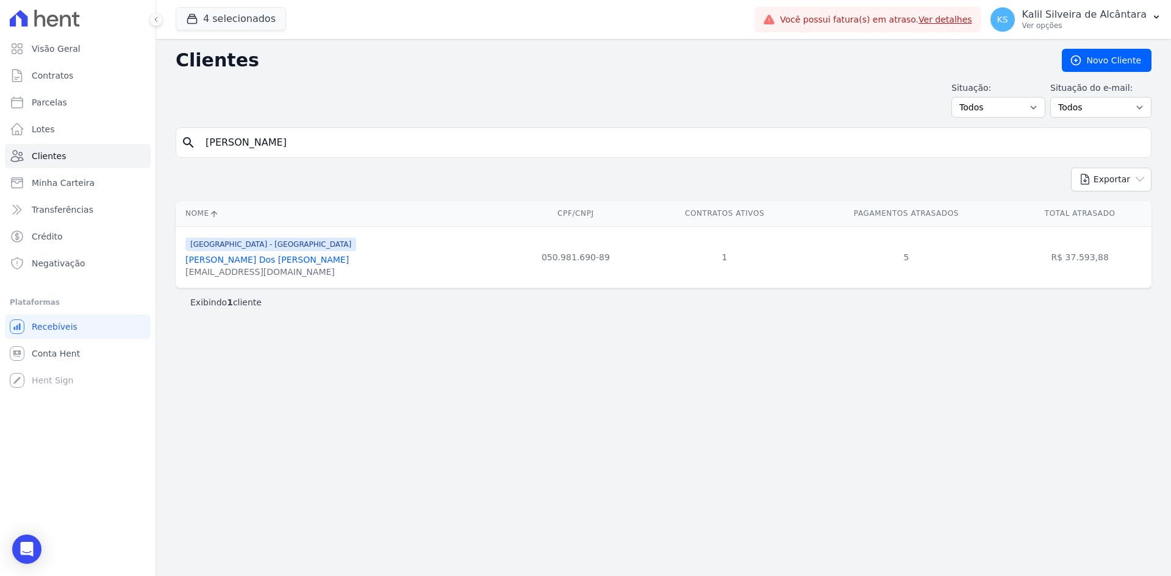
click at [302, 262] on link "[PERSON_NAME] Dos [PERSON_NAME]" at bounding box center [266, 260] width 163 height 10
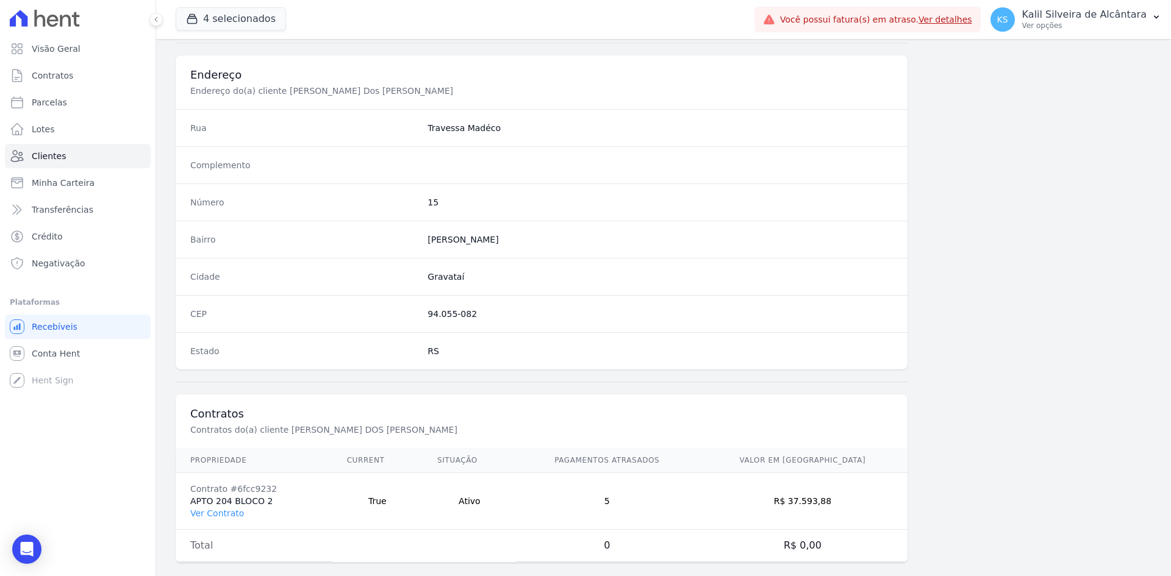
scroll to position [565, 0]
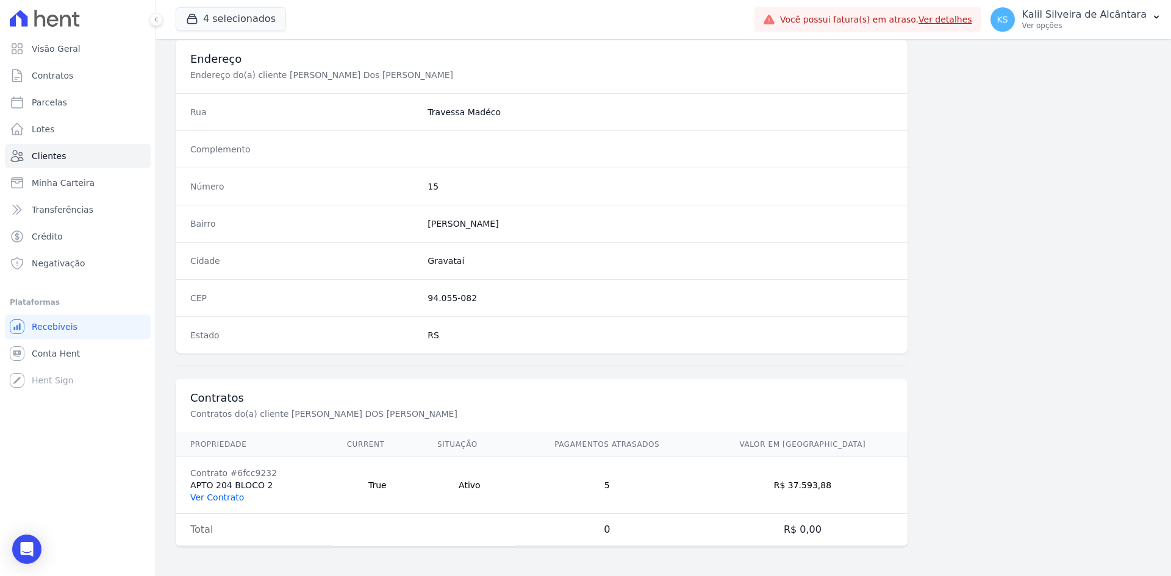
click at [223, 501] on link "Ver Contrato" at bounding box center [217, 498] width 54 height 10
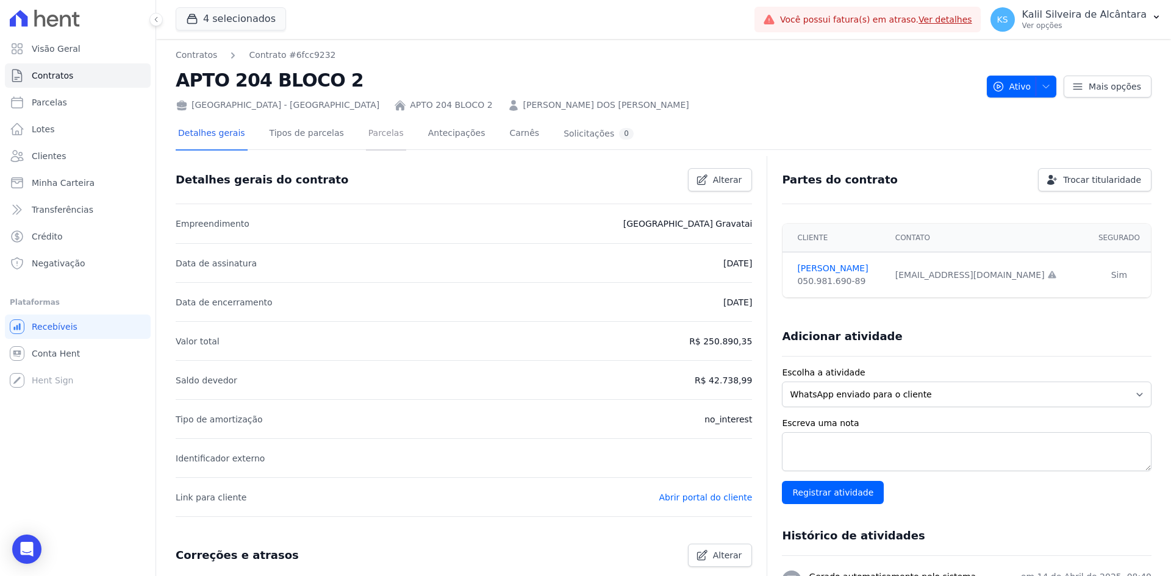
click at [366, 129] on link "Parcelas" at bounding box center [386, 134] width 40 height 32
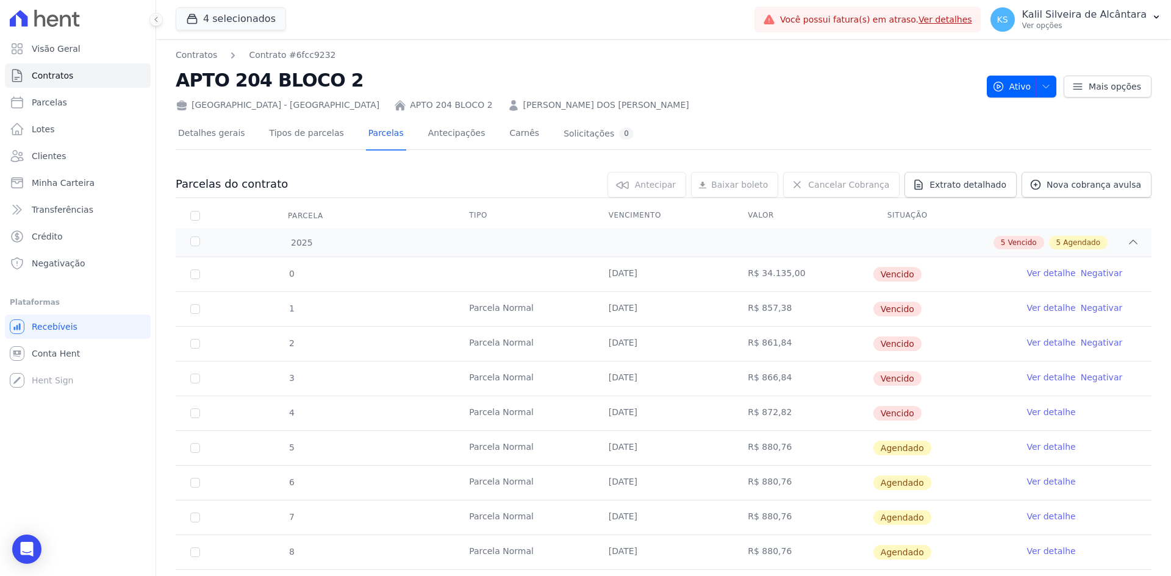
click at [203, 275] on td "0" at bounding box center [195, 274] width 39 height 34
click at [196, 281] on td "0" at bounding box center [195, 274] width 39 height 34
click at [196, 276] on input "checkbox" at bounding box center [195, 275] width 10 height 10
checkbox input "true"
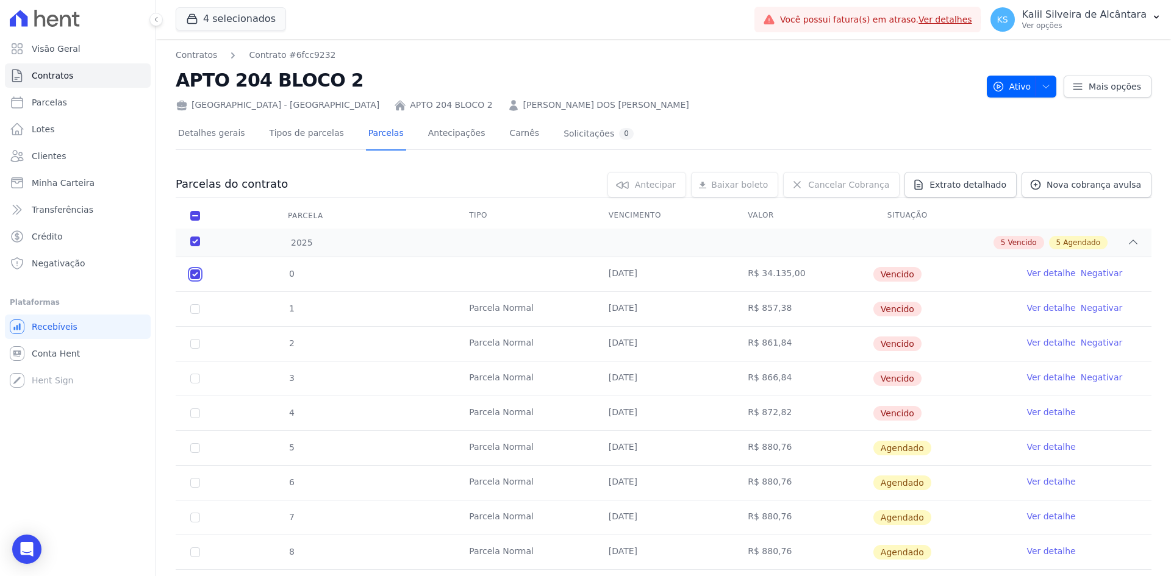
checkbox input "true"
click at [191, 279] on input "checkbox" at bounding box center [195, 275] width 10 height 10
checkbox input "true"
drag, startPoint x: 195, startPoint y: 340, endPoint x: 195, endPoint y: 348, distance: 7.3
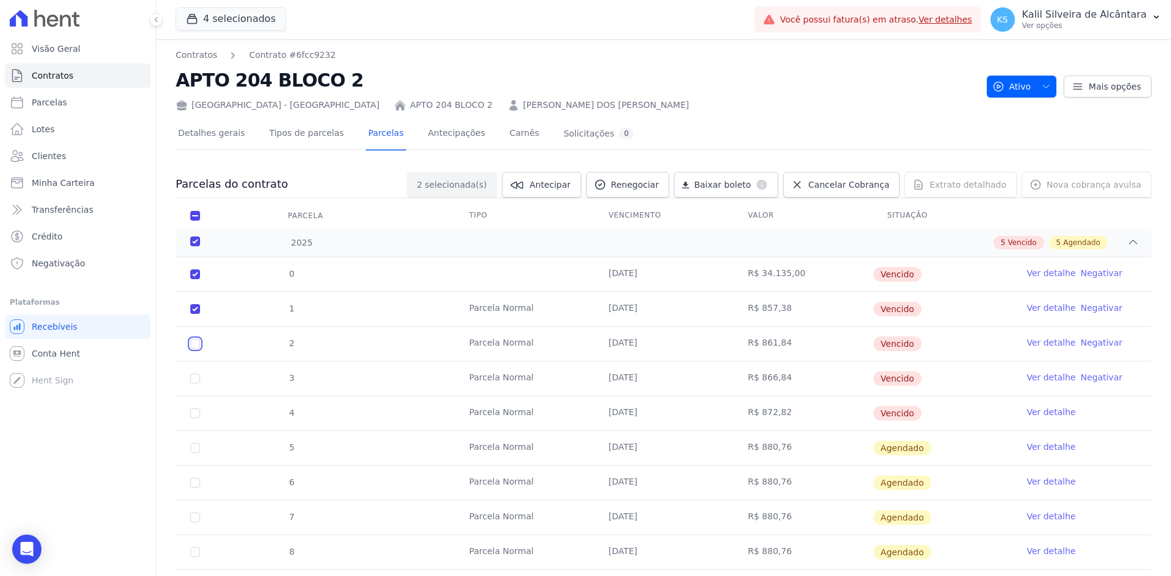
click at [195, 279] on input "checkbox" at bounding box center [195, 275] width 10 height 10
checkbox input "true"
click at [193, 279] on input "checkbox" at bounding box center [195, 275] width 10 height 10
checkbox input "true"
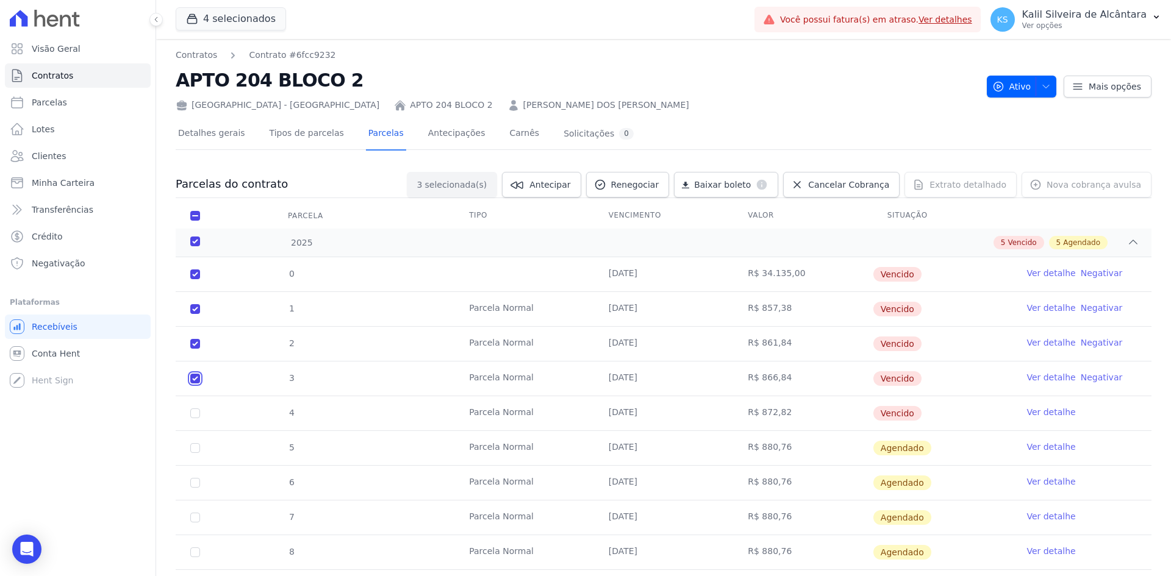
checkbox input "true"
click at [187, 413] on td "4" at bounding box center [195, 413] width 39 height 34
click at [1078, 86] on icon at bounding box center [1077, 86] width 12 height 12
click at [1049, 87] on button "Ativo" at bounding box center [1022, 87] width 70 height 22
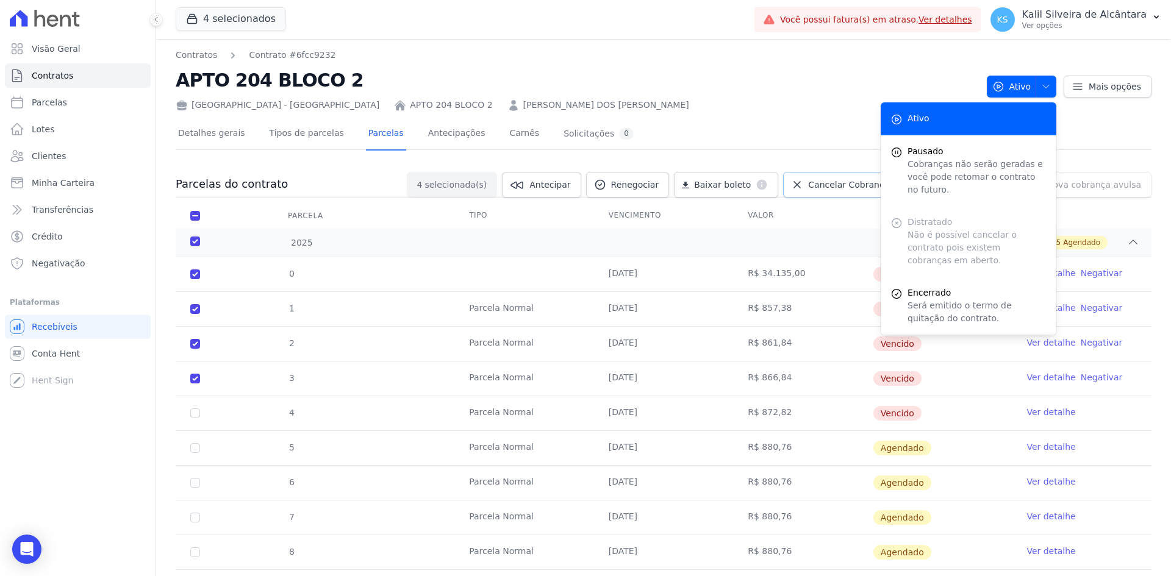
click at [800, 187] on icon at bounding box center [797, 185] width 6 height 6
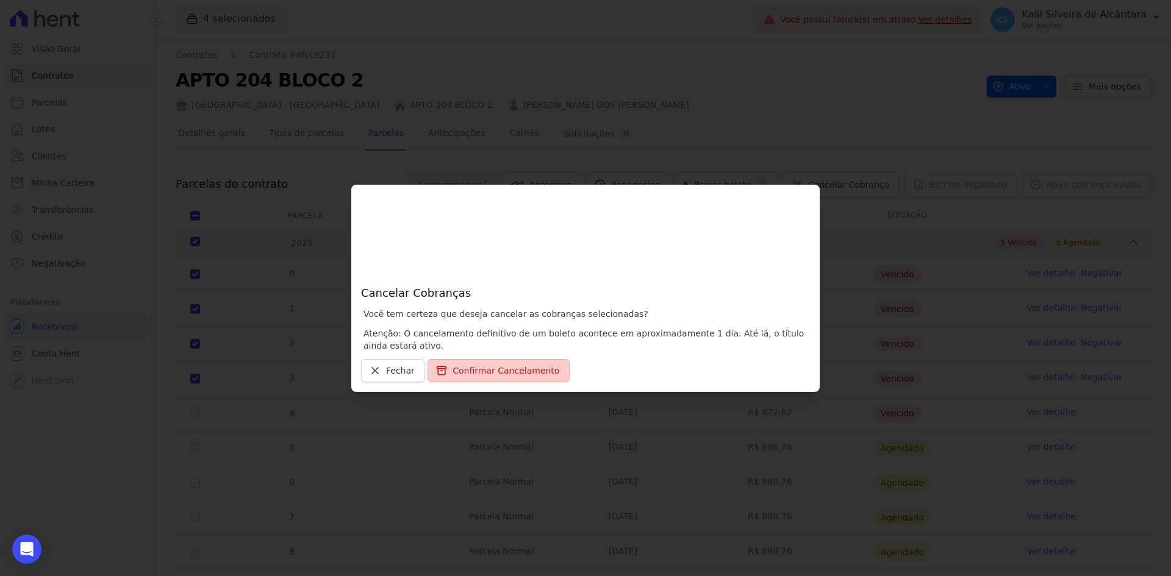
click at [510, 369] on button "Confirmar Cancelamento" at bounding box center [498, 370] width 142 height 23
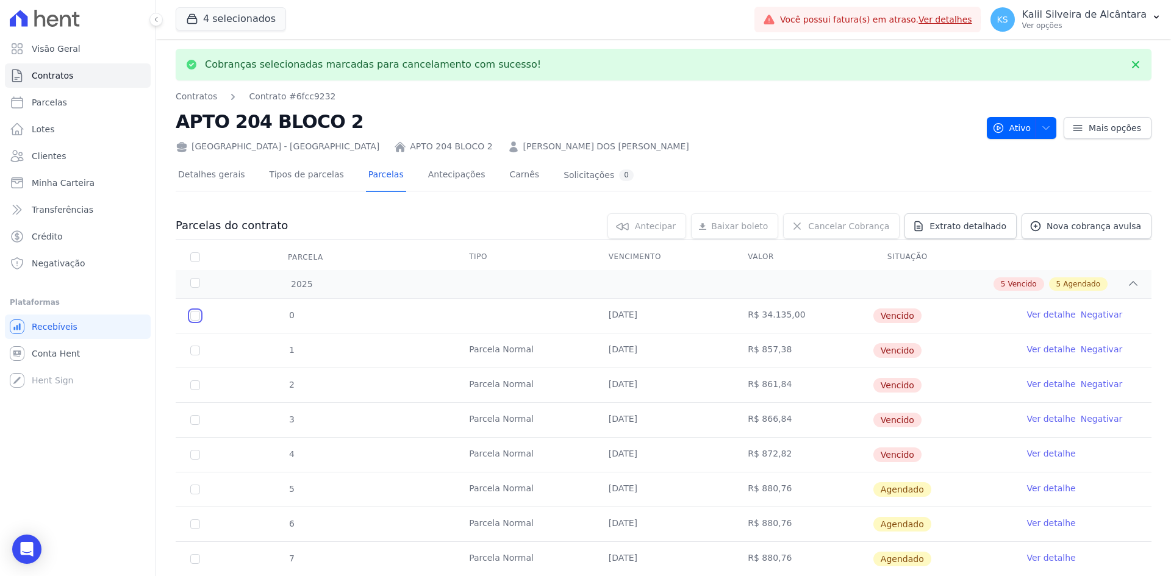
drag, startPoint x: 190, startPoint y: 318, endPoint x: 191, endPoint y: 326, distance: 8.6
click at [191, 318] on input "checkbox" at bounding box center [195, 316] width 10 height 10
checkbox input "true"
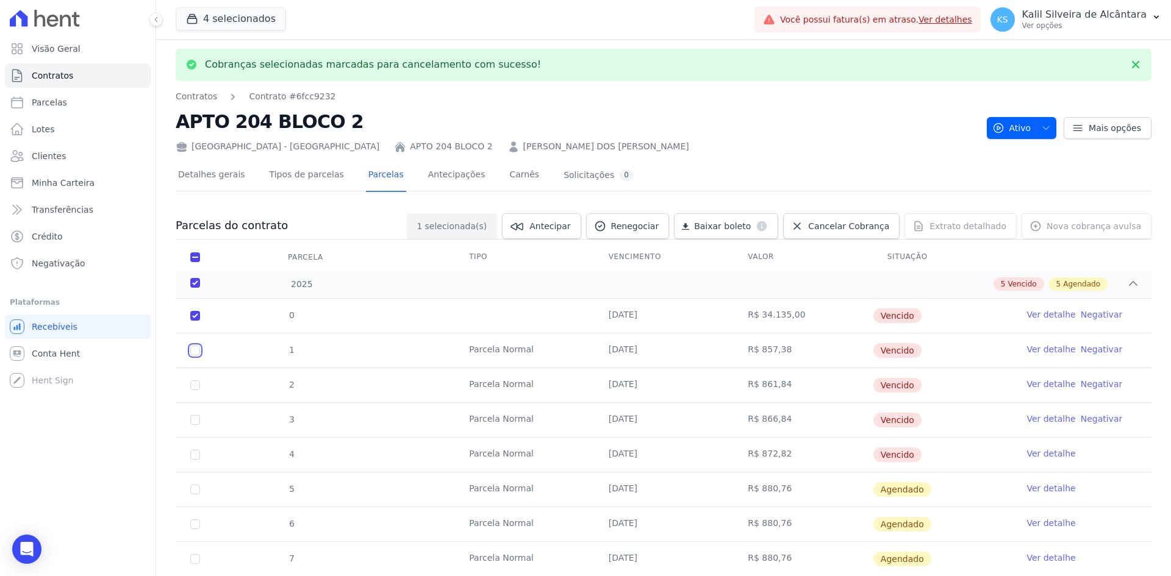
click at [193, 321] on input "checkbox" at bounding box center [195, 316] width 10 height 10
checkbox input "true"
click at [185, 382] on td "2" at bounding box center [195, 385] width 39 height 34
click at [195, 321] on input "checkbox" at bounding box center [195, 316] width 10 height 10
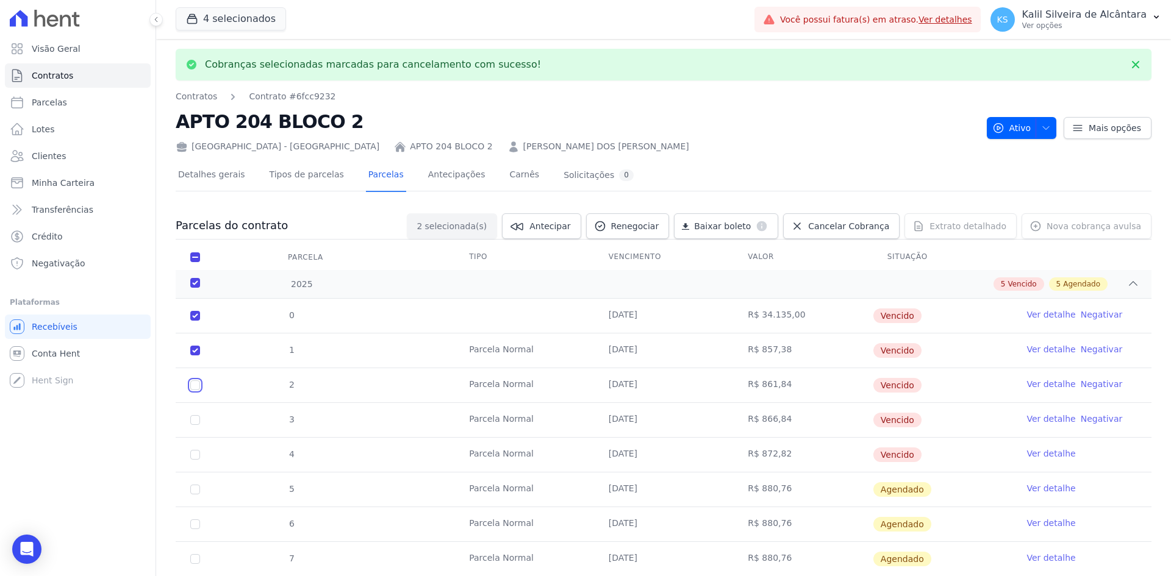
checkbox input "true"
click at [196, 321] on input "checkbox" at bounding box center [195, 316] width 10 height 10
checkbox input "true"
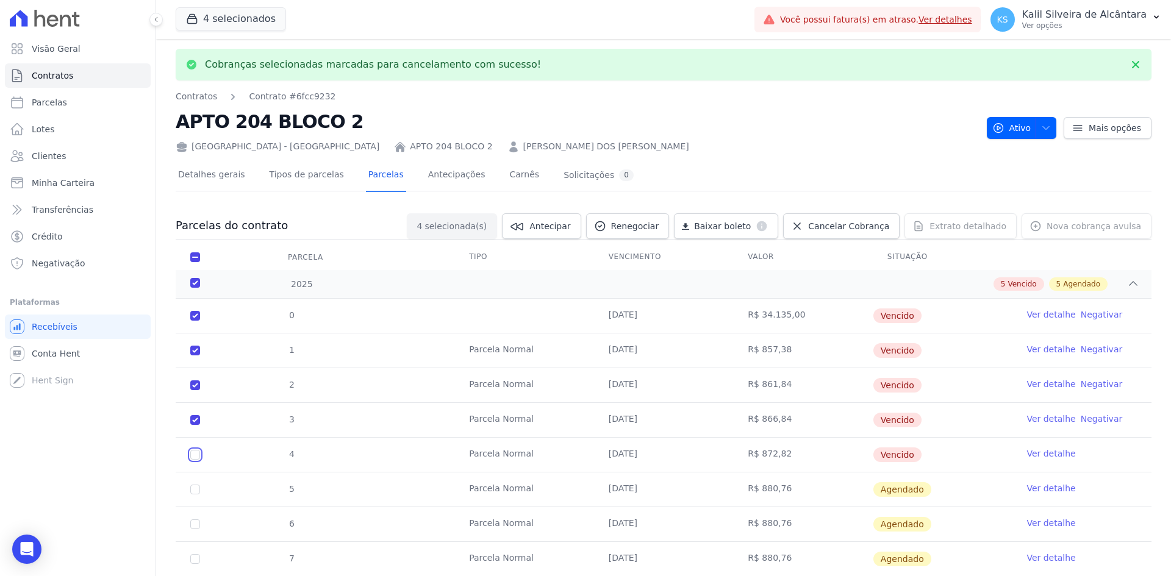
click at [196, 321] on input "checkbox" at bounding box center [195, 316] width 10 height 10
checkbox input "true"
click at [826, 226] on span "Cancelar Cobrança" at bounding box center [848, 226] width 81 height 12
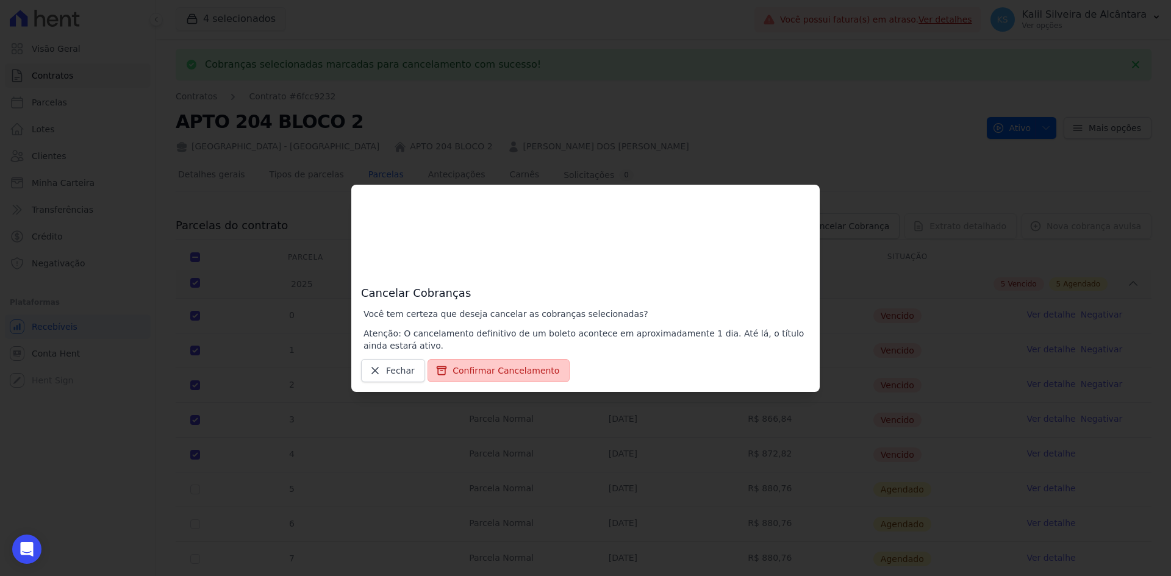
click at [488, 379] on button "Confirmar Cancelamento" at bounding box center [498, 370] width 142 height 23
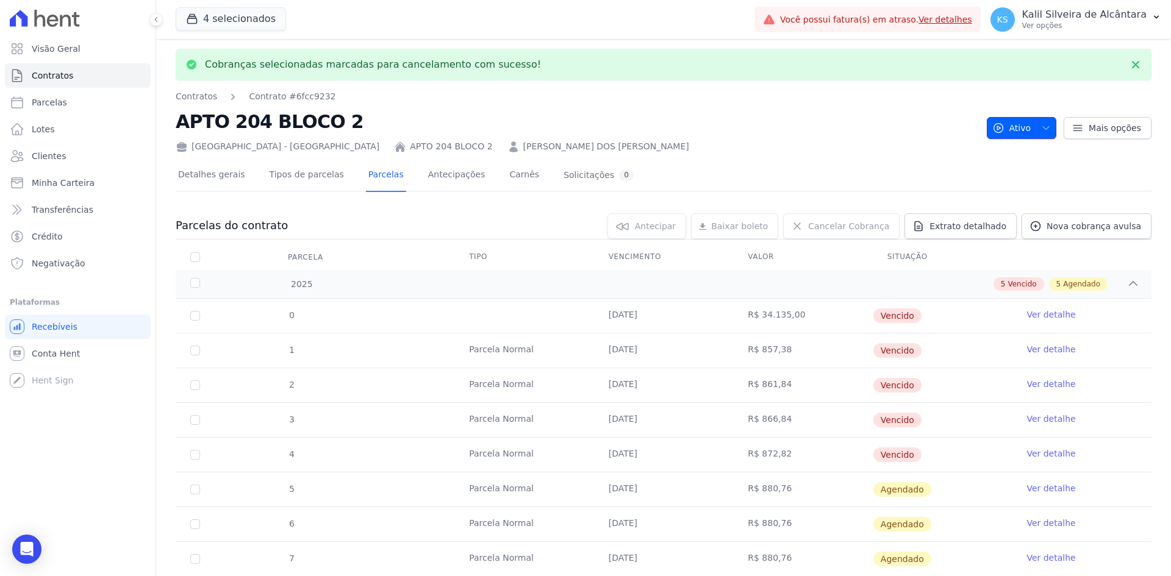
click at [1042, 125] on icon "button" at bounding box center [1046, 128] width 10 height 10
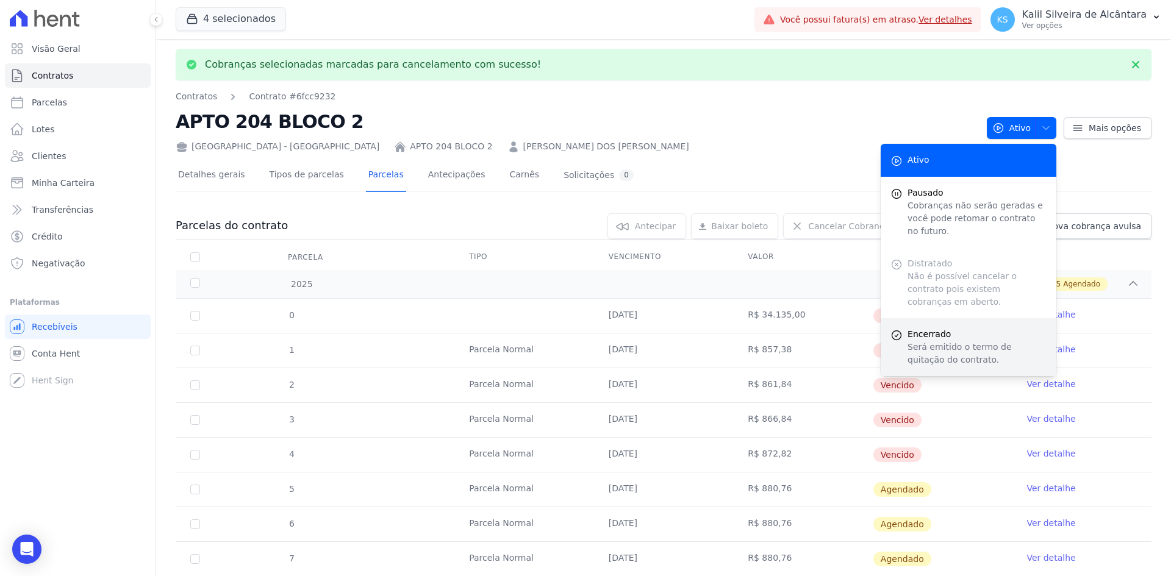
click at [1005, 328] on span "Encerrado" at bounding box center [976, 334] width 139 height 13
click at [528, 304] on td at bounding box center [524, 316] width 140 height 34
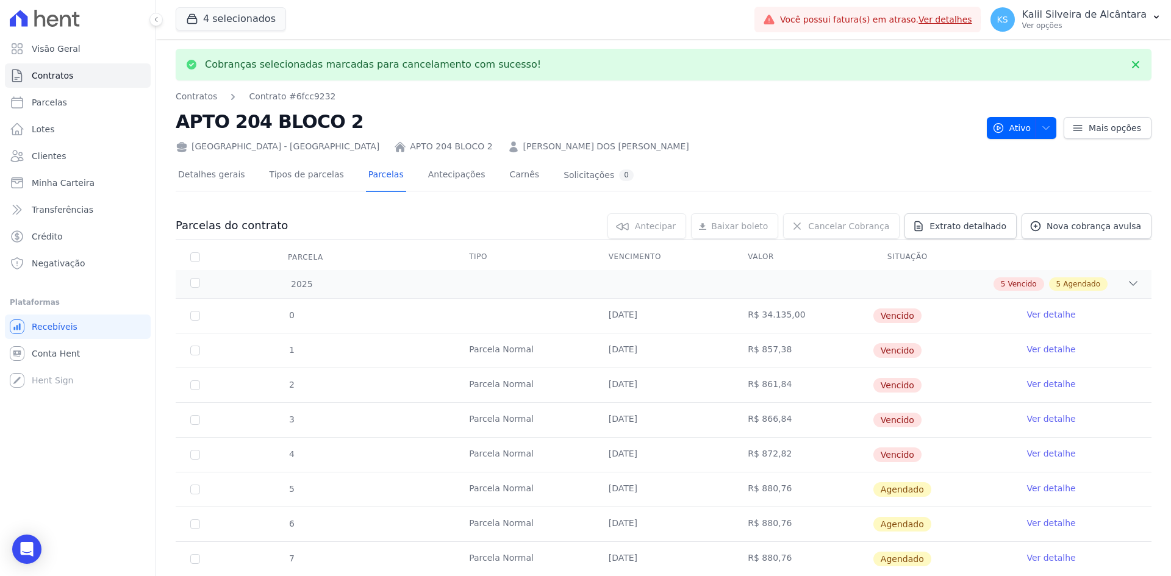
drag, startPoint x: 206, startPoint y: 310, endPoint x: 198, endPoint y: 315, distance: 8.5
click at [201, 312] on td "0" at bounding box center [195, 316] width 39 height 34
click at [198, 317] on input "checkbox" at bounding box center [195, 316] width 10 height 10
checkbox input "true"
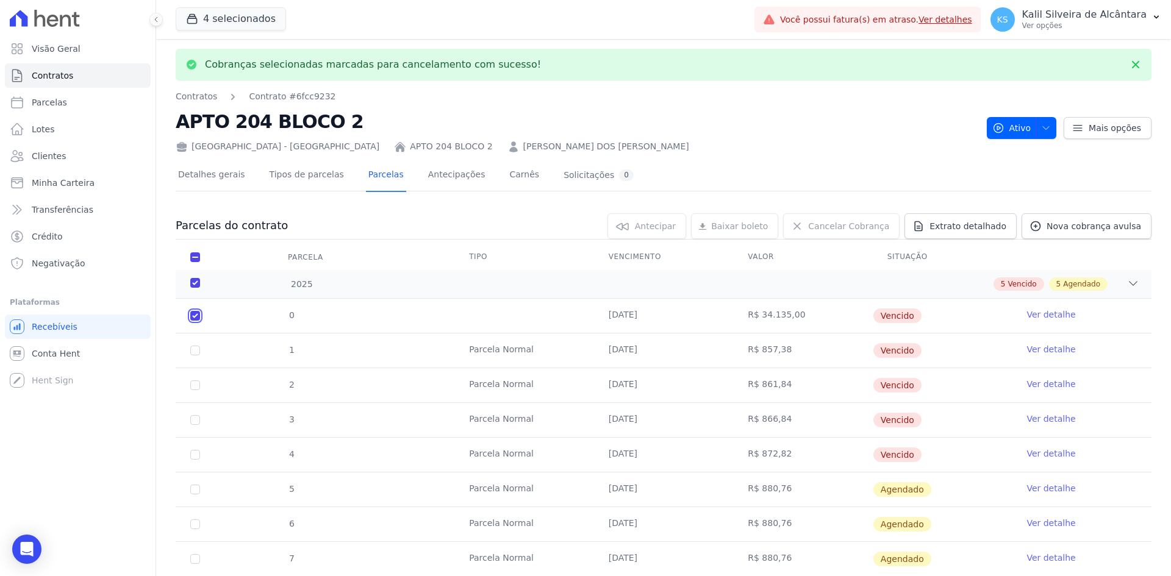
checkbox input "true"
click at [199, 321] on input "checkbox" at bounding box center [195, 316] width 10 height 10
checkbox input "true"
click at [194, 321] on input "checkbox" at bounding box center [195, 316] width 10 height 10
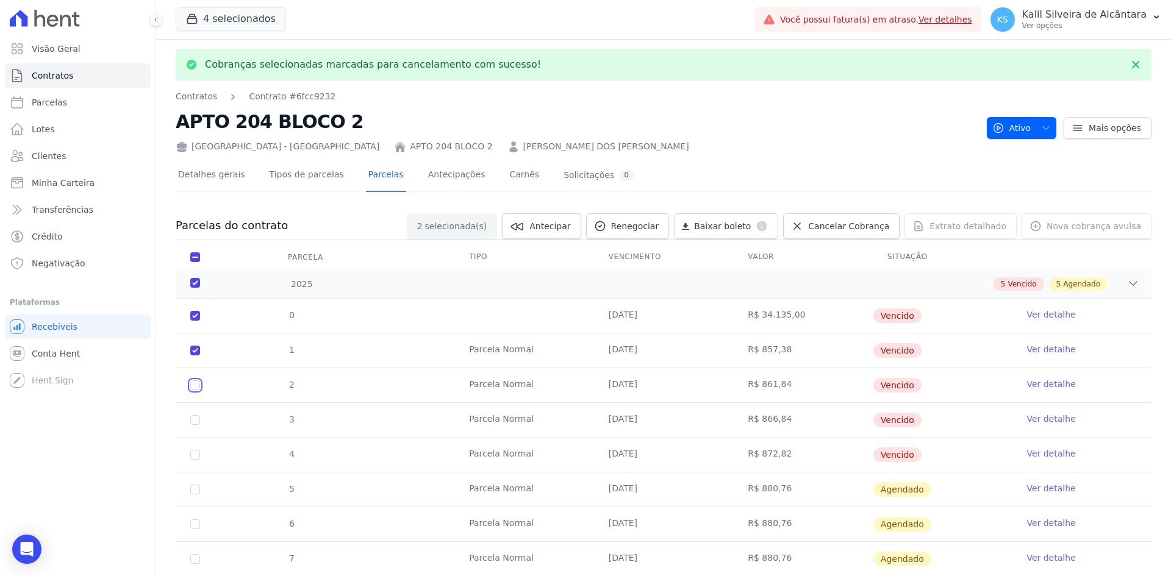
checkbox input "true"
click at [191, 321] on input "checkbox" at bounding box center [195, 316] width 10 height 10
checkbox input "true"
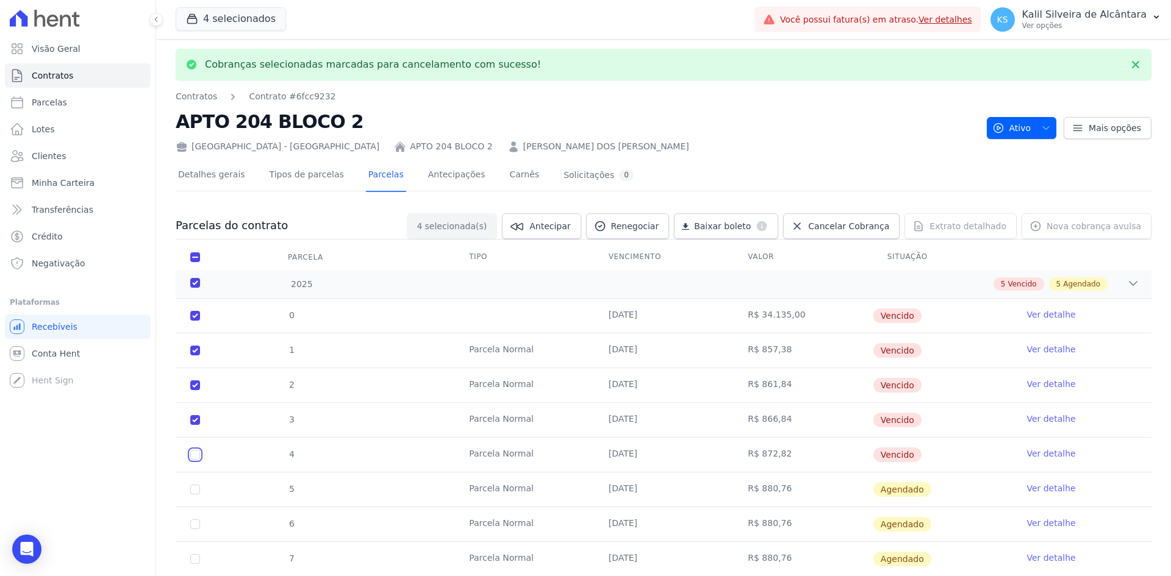
click at [198, 321] on input "checkbox" at bounding box center [195, 316] width 10 height 10
checkbox input "true"
click at [829, 230] on span "Cancelar Cobrança" at bounding box center [848, 226] width 81 height 12
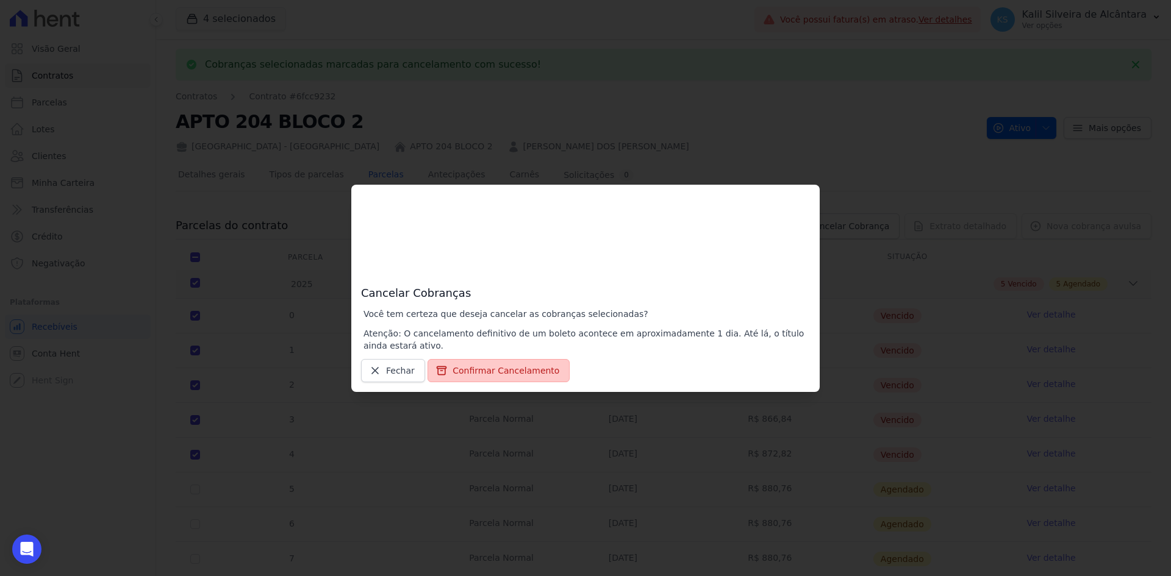
click at [500, 368] on button "Confirmar Cancelamento" at bounding box center [498, 370] width 142 height 23
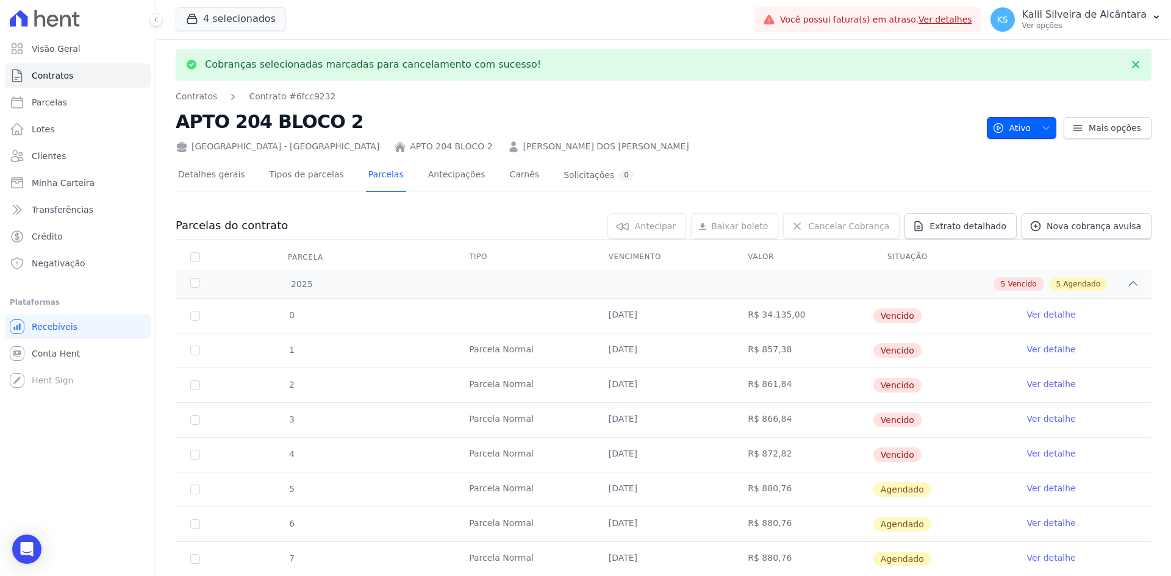
click at [1043, 129] on icon "button" at bounding box center [1046, 128] width 10 height 10
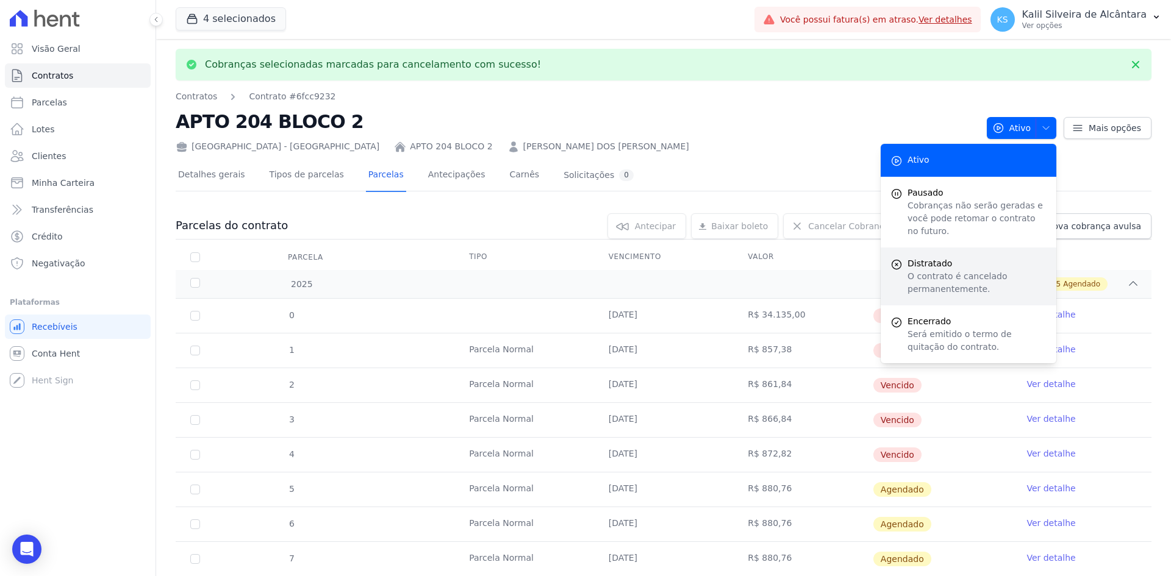
click at [964, 270] on p "O contrato é cancelado permanentemente." at bounding box center [976, 283] width 139 height 26
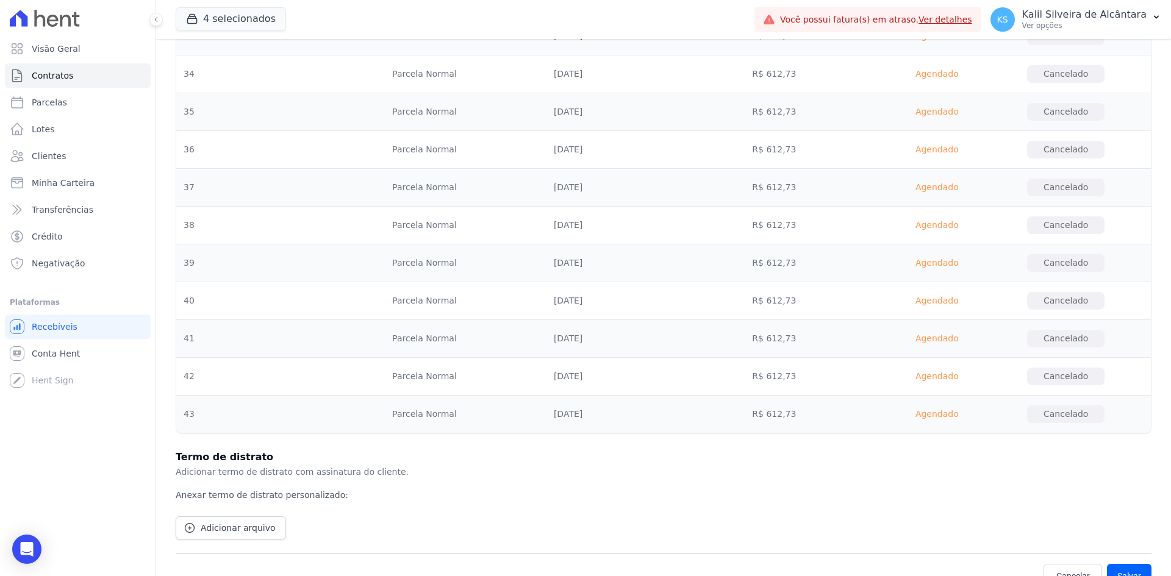
scroll to position [2268, 0]
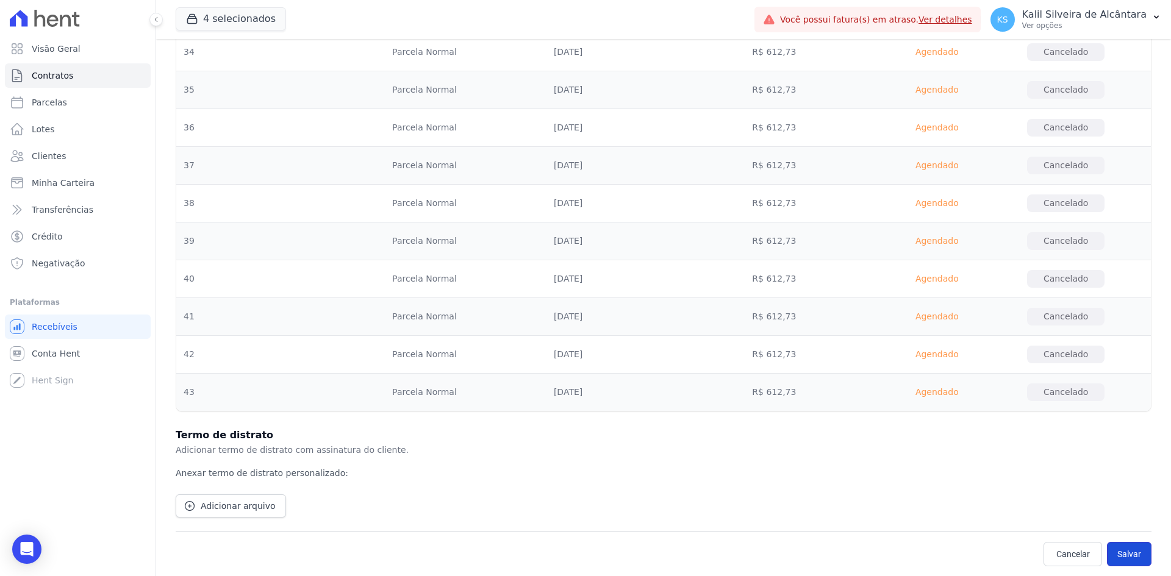
click at [1119, 552] on button "Salvar" at bounding box center [1129, 554] width 45 height 24
